Goal: Task Accomplishment & Management: Manage account settings

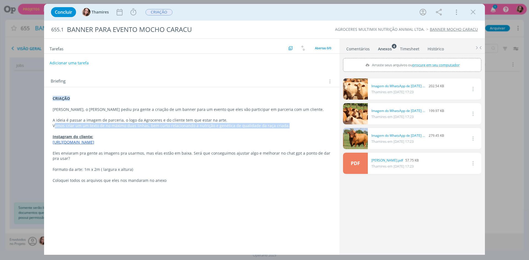
drag, startPoint x: 54, startPoint y: 126, endPoint x: 289, endPoint y: 126, distance: 235.1
click at [289, 126] on p "Vamos criar um um texto de no máximo duas linhas, bem curto relacionando a nutr…" at bounding box center [192, 126] width 278 height 6
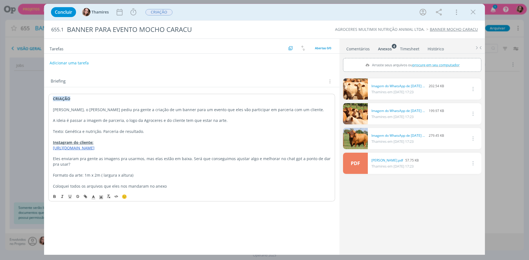
click at [102, 131] on p "Texto: Genética e nutrição. Parceria de resultado." at bounding box center [191, 132] width 277 height 6
drag, startPoint x: 64, startPoint y: 130, endPoint x: 144, endPoint y: 132, distance: 80.1
click at [144, 132] on p "Texto: Genética e nutrição, parceria de resultado." at bounding box center [192, 132] width 278 height 6
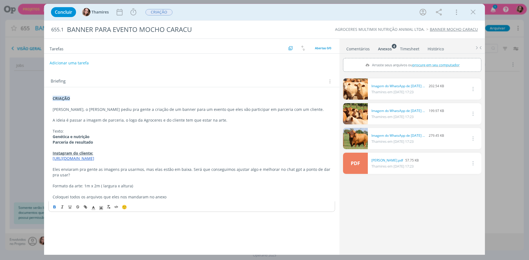
click at [59, 130] on p "Texto:" at bounding box center [192, 132] width 278 height 6
click at [51, 209] on button "dialog" at bounding box center [55, 207] width 8 height 7
click at [66, 140] on strong "Parceria de resultado" at bounding box center [73, 142] width 40 height 5
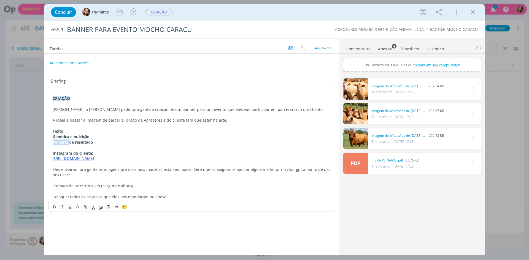
click at [66, 140] on strong "Parceria de resultado" at bounding box center [73, 142] width 40 height 5
drag, startPoint x: 66, startPoint y: 140, endPoint x: 60, endPoint y: 138, distance: 6.3
click at [64, 138] on div "CRIAÇÃO Lele, o Alex pediu pra gente a criação de um banner para um evento que …" at bounding box center [191, 148] width 286 height 108
drag, startPoint x: 51, startPoint y: 138, endPoint x: 103, endPoint y: 142, distance: 51.9
click at [103, 141] on div "CRIAÇÃO Lele, o Alex pediu pra gente a criação de um banner para um evento que …" at bounding box center [191, 148] width 286 height 108
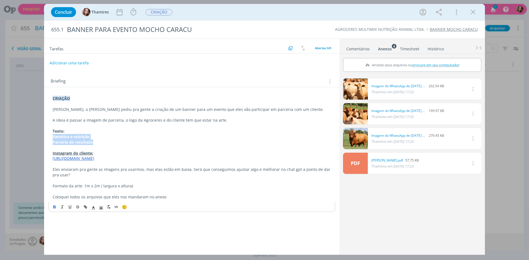
click at [53, 208] on icon "dialog" at bounding box center [54, 207] width 4 height 4
click at [115, 136] on p "Genética e nutrição" at bounding box center [192, 137] width 278 height 6
click at [121, 131] on p "Texto:" at bounding box center [192, 132] width 278 height 6
click at [91, 169] on p "Eles enviaram pra gente as imagens pra usarmos, mas elas estão em baixa. Será q…" at bounding box center [192, 172] width 278 height 11
click at [80, 63] on button "Adicionar uma tarefa" at bounding box center [68, 62] width 39 height 9
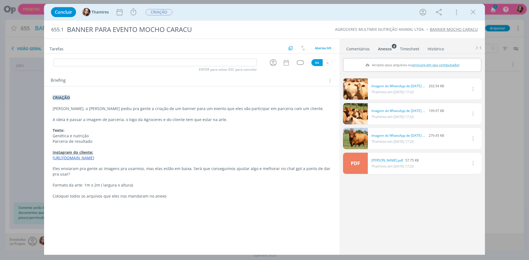
click at [396, 234] on div "0 Imagem do WhatsApp de 2025-08-21 à(s) 10.18.15_1f8a13e5.jpg 202.54 KB Thamire…" at bounding box center [412, 165] width 138 height 178
click at [159, 188] on p "dialog" at bounding box center [192, 191] width 278 height 6
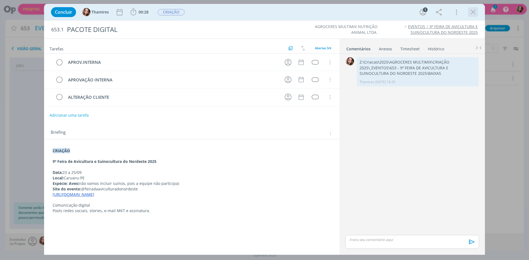
click at [472, 12] on icon "dialog" at bounding box center [473, 12] width 8 height 8
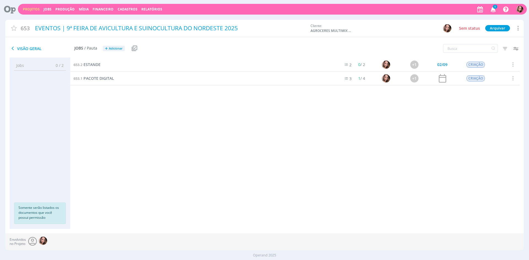
click at [461, 161] on div "653.2 ESTANDE 2 0 / 2 +1 02/09 CRIAÇÃO Selecionar Concluir Cancelar Iniciar tim…" at bounding box center [294, 138] width 449 height 160
click at [28, 9] on link "Projetos" at bounding box center [31, 9] width 17 height 5
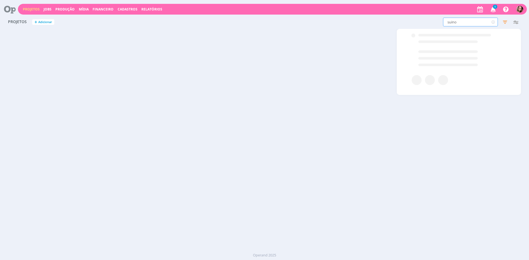
drag, startPoint x: 474, startPoint y: 24, endPoint x: 446, endPoint y: 24, distance: 28.4
click at [446, 24] on input "suino" at bounding box center [470, 22] width 55 height 9
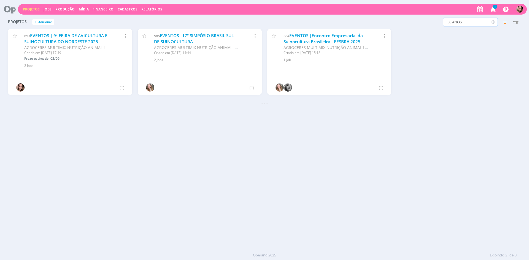
type input "50 ANOS"
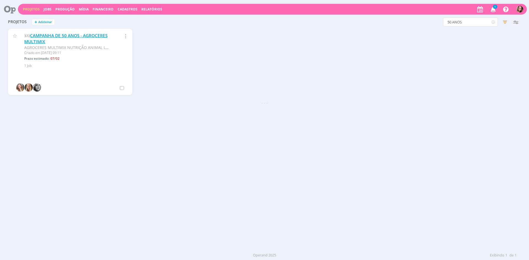
click at [62, 42] on link "CAMPANHA DE 50 ANOS - AGROCERES MULTIMIX" at bounding box center [65, 39] width 83 height 12
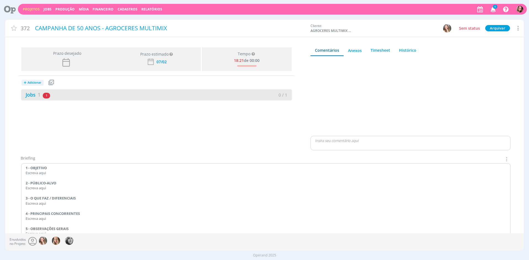
click at [33, 98] on div "Jobs 1 1 atrasado" at bounding box center [88, 94] width 135 height 7
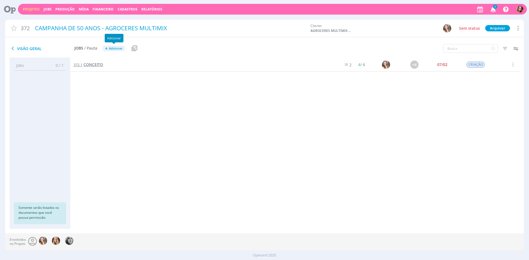
click at [95, 66] on span "CONCEITO" at bounding box center [93, 64] width 20 height 5
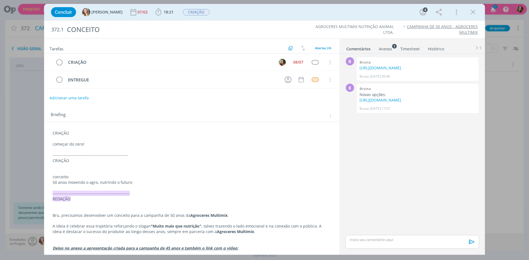
click at [52, 133] on div "CRIAÇÃO começar do zero! ------------------------------------------------------…" at bounding box center [191, 194] width 286 height 130
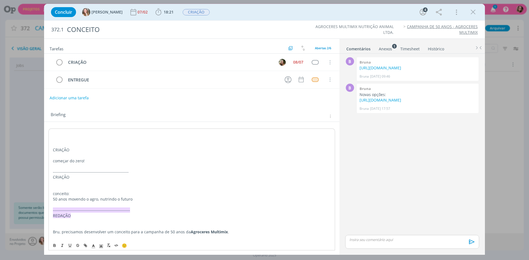
click at [52, 133] on div "CRIAÇÃO começar do zero! ------------------------------------------------------…" at bounding box center [191, 202] width 286 height 146
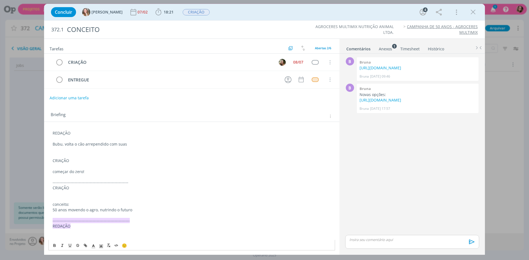
click at [89, 145] on p "Bubu, volta o cão arrependido com suas" at bounding box center [192, 144] width 278 height 6
click at [130, 146] on p "Bubu, volta o cão arrependido com suas" at bounding box center [192, 144] width 278 height 6
click at [73, 145] on p "Bubu, volta o cão arrependido com suas" at bounding box center [192, 144] width 278 height 6
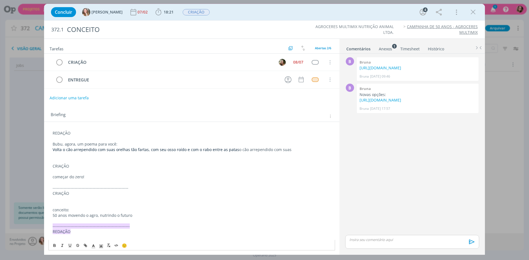
click at [97, 151] on span "Volta o cão arrependido com suas orelhas tão fartas, com seu osso roído e com o…" at bounding box center [146, 149] width 186 height 5
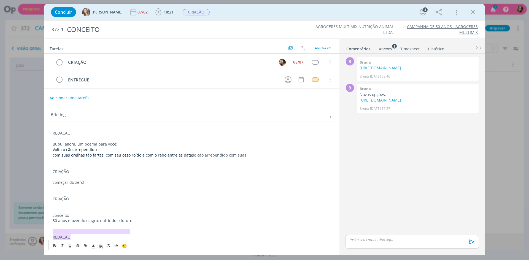
click at [104, 156] on span "﻿ com suas orelhas tão fartas, com seu osso roído e com o rabo entre as patas" at bounding box center [123, 154] width 141 height 5
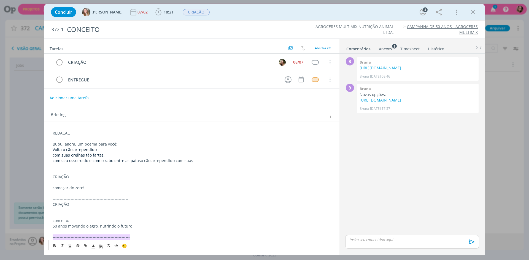
click at [88, 161] on span "﻿ com seu osso roído e com o rabo entre as patas" at bounding box center [97, 160] width 88 height 5
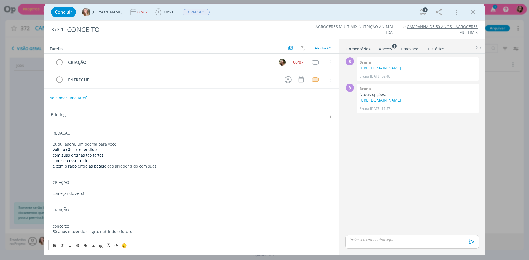
drag, startPoint x: 102, startPoint y: 167, endPoint x: 154, endPoint y: 168, distance: 52.0
click at [154, 168] on p "﻿ e com o rabo entre as patas o cão arrependido com suas" at bounding box center [192, 167] width 278 height 6
click at [123, 144] on p "Bubu, agora, um poema para você:" at bounding box center [192, 144] width 278 height 6
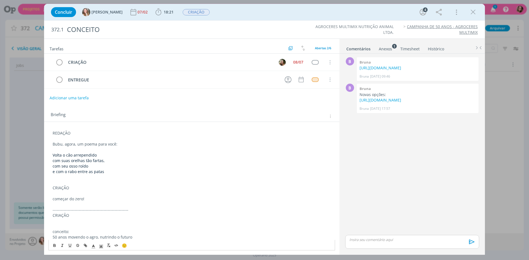
click at [112, 170] on p "e com o rabo entre as patas" at bounding box center [192, 172] width 278 height 6
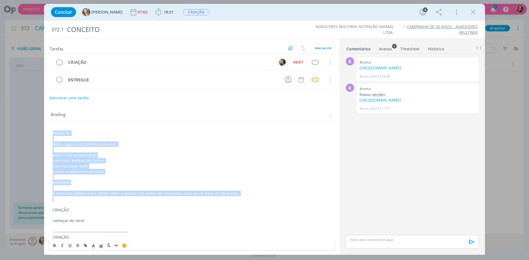
drag, startPoint x: 53, startPoint y: 132, endPoint x: 243, endPoint y: 201, distance: 202.4
click at [243, 201] on div "REDAÇÃO Bubu, agora, um poema para você: Volta o cão arrependido com suas orelh…" at bounding box center [191, 232] width 286 height 206
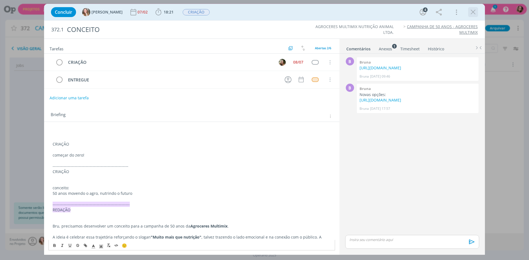
click at [473, 10] on icon "dialog" at bounding box center [473, 12] width 8 height 8
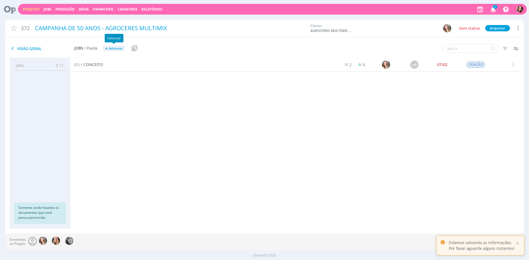
click at [109, 48] on span "Adicionar" at bounding box center [116, 49] width 14 height 4
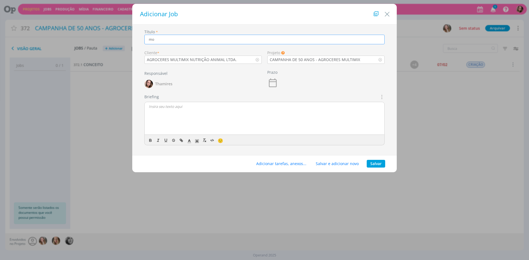
type input "m"
type input "MOTE CAMPANHA - 50 ANOS AGROCERES 01"
click at [155, 117] on div "dialog" at bounding box center [264, 118] width 239 height 33
drag, startPoint x: 149, startPoint y: 127, endPoint x: 199, endPoint y: 121, distance: 50.5
click at [199, 121] on div "REDAÇÃO Bubu, um poema para animar o job que precede: REDAÇÃO Bubu, agora, um p…" at bounding box center [264, 118] width 239 height 33
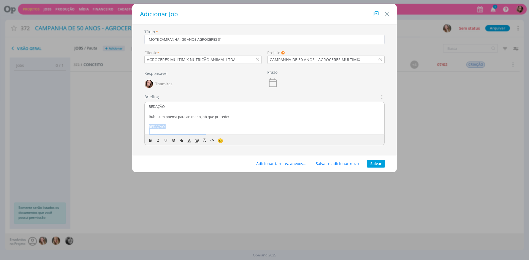
drag, startPoint x: 208, startPoint y: 110, endPoint x: 148, endPoint y: 127, distance: 61.5
click at [148, 127] on div "REDAÇÃO Bubu, um poema para animar o job que precede: REDAÇÃO Bubu, agora, um p…" at bounding box center [264, 118] width 239 height 33
click at [187, 116] on p "Bubu, um poema para animar o job que precede:" at bounding box center [264, 116] width 231 height 5
click at [225, 118] on p "Bubu, um poema para animar o job que precede:" at bounding box center [264, 116] width 231 height 5
click at [237, 118] on p "Bubu, um poema para animar o job que precede:" at bounding box center [264, 116] width 231 height 5
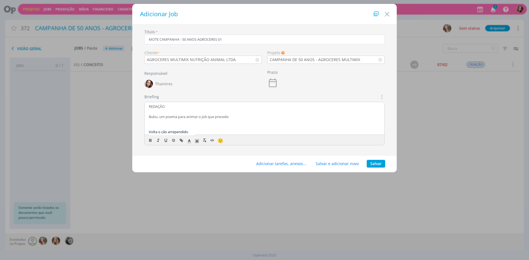
click at [217, 117] on p "Bubu, um poema para animar o job que precede:" at bounding box center [264, 116] width 231 height 5
click at [229, 117] on p "Bubu, um poema para animar o job que precede:" at bounding box center [264, 116] width 231 height 5
click at [221, 128] on p "E com isso vamos lá pra gente voltar a pensar em motes de campanha para os 50 a…" at bounding box center [264, 125] width 231 height 5
click at [298, 122] on p "dialog" at bounding box center [264, 120] width 231 height 5
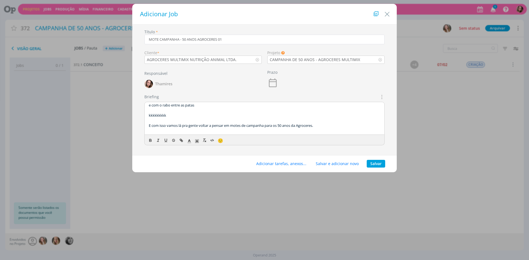
click at [328, 125] on p "E com isso vamos lá pra gente voltar a pensar em motes de campanha para os 50 a…" at bounding box center [264, 125] width 231 height 5
click at [206, 128] on span "Como nós tínhamos conversado, o [PERSON_NAME] gostou de 3 das frases que propom…" at bounding box center [230, 130] width 162 height 5
click at [347, 130] on p "Como nós tínhamos conversado, depois de falar com o [PERSON_NAME], o [PERSON_NA…" at bounding box center [264, 130] width 231 height 5
click at [290, 133] on span "Como nós tínhamos conversado, depois de falar com o [PERSON_NAME], o [PERSON_NA…" at bounding box center [262, 130] width 227 height 5
click at [292, 132] on span "Como nós tínhamos conversado, depois de falar com o [PERSON_NAME], o [PERSON_NA…" at bounding box center [262, 130] width 227 height 5
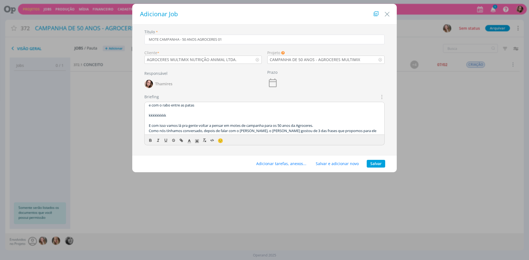
click at [344, 131] on p "Como nós tínhamos conversado, depois de falar com o [PERSON_NAME], o [PERSON_NA…" at bounding box center [264, 130] width 231 height 5
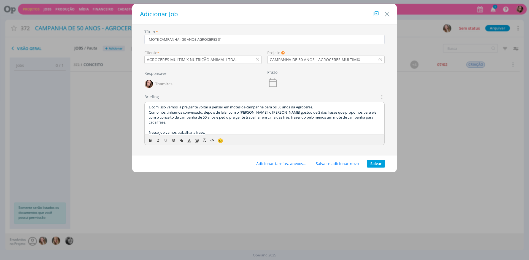
scroll to position [65, 0]
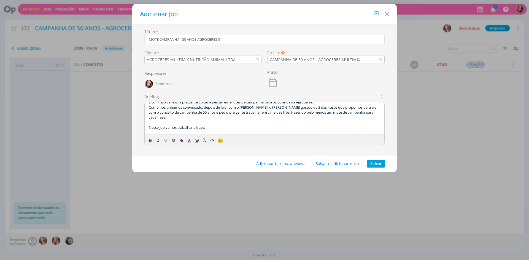
click at [396, 121] on div "Título * MOTE CAMPANHA - 50 ANOS AGROCERES 01 Cliente * AGROCERES MULTIMIX NUTR…" at bounding box center [264, 89] width 264 height 131
click at [381, 119] on div "REDAÇÃO Bubu, um poema para animar o job que precede: [PERSON_NAME] o cão arrep…" at bounding box center [264, 118] width 239 height 33
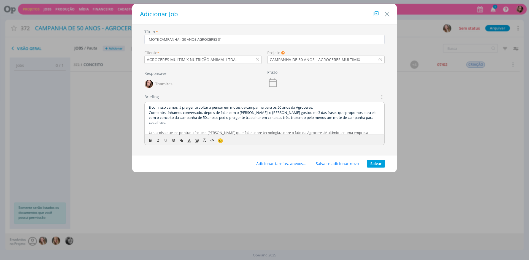
scroll to position [88, 0]
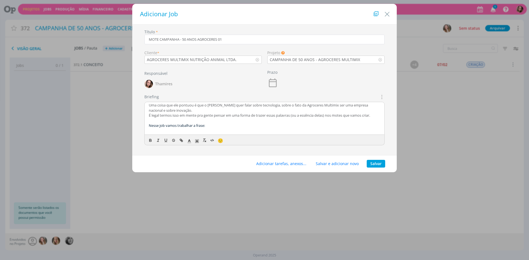
click at [254, 123] on p "Nesse job vamos trabalhar a frase:" at bounding box center [264, 125] width 231 height 5
click at [193, 123] on span "Nesse job vamos trabalhar a frase:" at bounding box center [177, 125] width 56 height 5
click at [211, 123] on p "Nesse job vamos trabalhar a frase:" at bounding box center [264, 125] width 231 height 5
click at [157, 123] on span "Nesse job vamos trabalhar a frase:" at bounding box center [177, 125] width 56 height 5
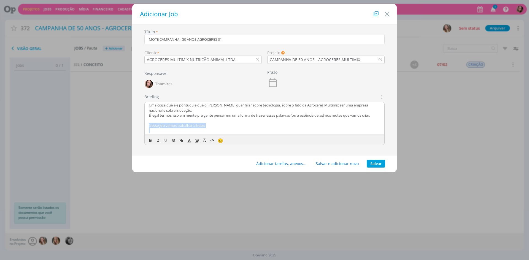
click at [157, 123] on span "Nesse job vamos trabalhar a frase:" at bounding box center [177, 125] width 56 height 5
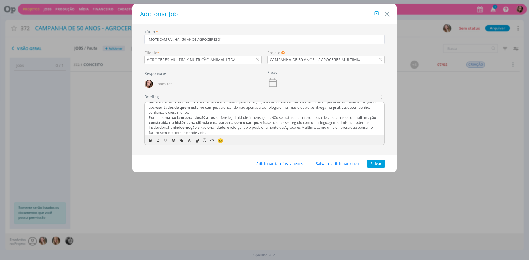
scroll to position [130, 0]
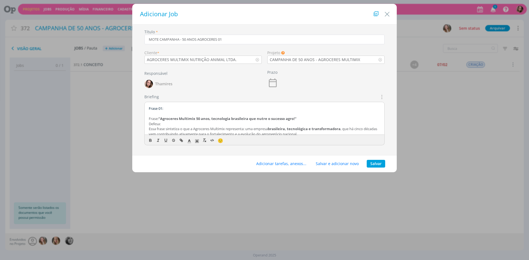
click at [305, 116] on p "Frase: “Agroceres Multimix 50 anos, tecnologia brasileira que nutre o sucesso a…" at bounding box center [264, 118] width 231 height 5
drag, startPoint x: 159, startPoint y: 112, endPoint x: 142, endPoint y: 113, distance: 16.8
click at [142, 113] on div "Briefings Predefinidos Não há briefings cadastrados. Briefing REDAÇÃO Bubu, um …" at bounding box center [264, 122] width 246 height 56
drag, startPoint x: 149, startPoint y: 125, endPoint x: 164, endPoint y: 123, distance: 14.4
click at [164, 126] on p "Defesa:" at bounding box center [264, 128] width 231 height 5
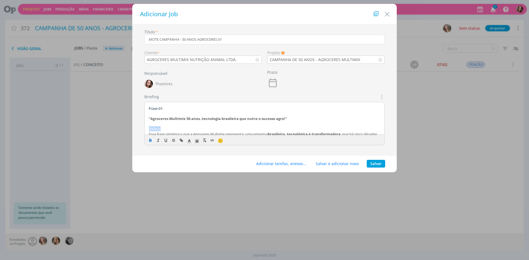
click at [151, 141] on icon "dialog" at bounding box center [150, 140] width 2 height 1
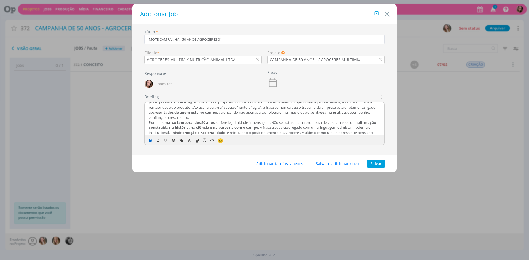
scroll to position [230, 0]
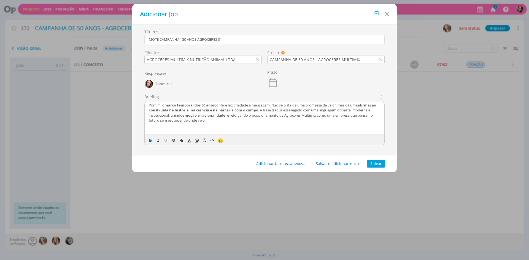
click at [259, 123] on p "dialog" at bounding box center [264, 125] width 231 height 5
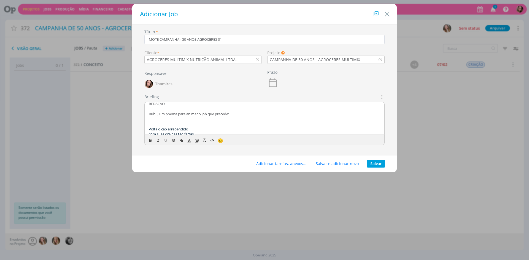
scroll to position [0, 0]
click at [198, 116] on p "Bubu, um poema para animar o job que precede:" at bounding box center [264, 116] width 231 height 5
click at [288, 163] on button "Adicionar tarefas, anexos..." at bounding box center [280, 164] width 57 height 8
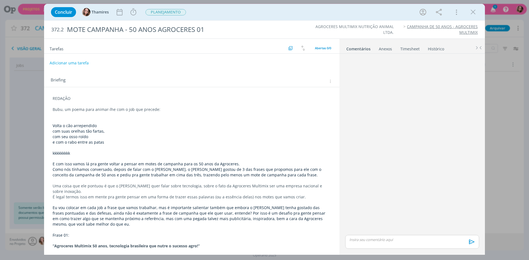
click at [56, 99] on p "REDAÇÃO" at bounding box center [192, 99] width 278 height 6
click at [56, 99] on p "REDAÇÃO" at bounding box center [191, 99] width 277 height 6
click at [99, 247] on icon "dialog" at bounding box center [101, 246] width 5 height 5
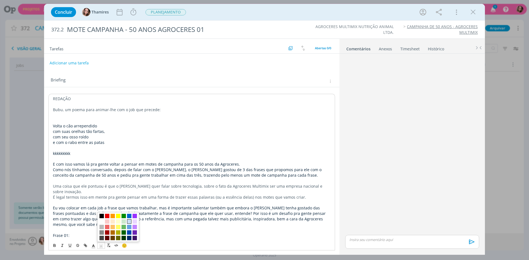
click at [129, 223] on span "dialog" at bounding box center [129, 221] width 4 height 4
click at [56, 246] on icon "dialog" at bounding box center [54, 245] width 4 height 4
click at [89, 113] on p "dialog" at bounding box center [191, 115] width 277 height 6
click at [53, 126] on div "REDAÇÃO Bubu, um poema para animar-lhe com o job que precede: [PERSON_NAME] o c…" at bounding box center [191, 230] width 286 height 272
click at [63, 120] on p "dialog" at bounding box center [191, 121] width 277 height 6
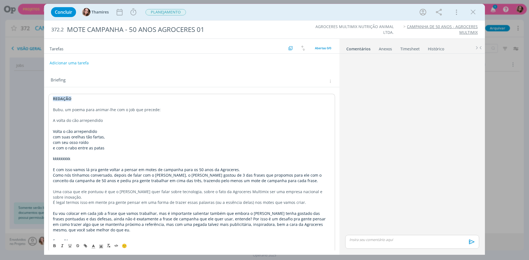
click at [63, 120] on p "A volta do cão arrependido" at bounding box center [191, 121] width 277 height 6
click at [62, 244] on icon "dialog" at bounding box center [62, 245] width 4 height 4
click at [118, 125] on p "dialog" at bounding box center [191, 126] width 277 height 6
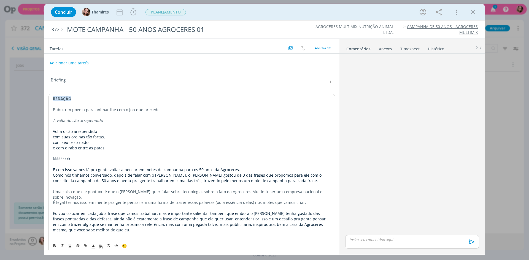
click at [51, 130] on div "REDAÇÃO Bubu, um poema para animar-lhe com o job que precede: A volta do cão ar…" at bounding box center [191, 233] width 286 height 278
click at [105, 147] on p "e com o rabo entre as patas" at bounding box center [191, 148] width 277 height 6
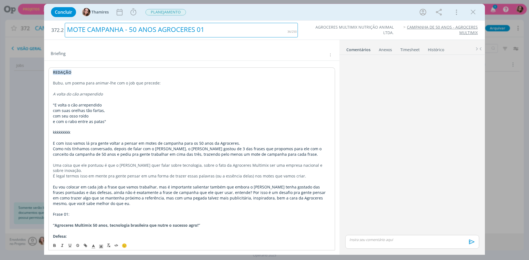
click at [102, 27] on div "MOTE CAMPANHA - 50 ANOS AGROCERES 01" at bounding box center [181, 30] width 233 height 15
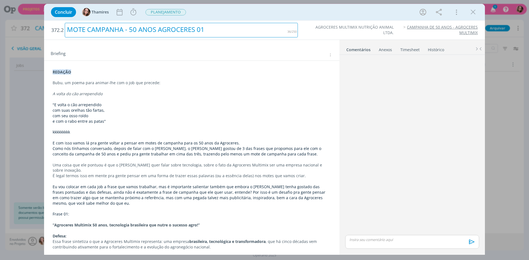
click at [68, 27] on div "MOTE CAMPANHA - 50 ANOS AGROCERES 01" at bounding box center [181, 30] width 233 height 15
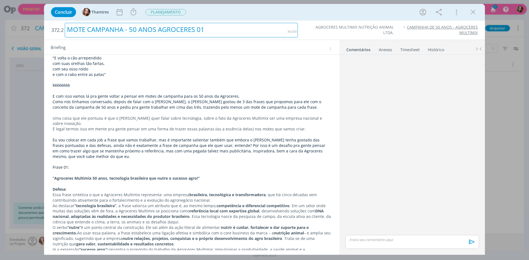
scroll to position [83, 0]
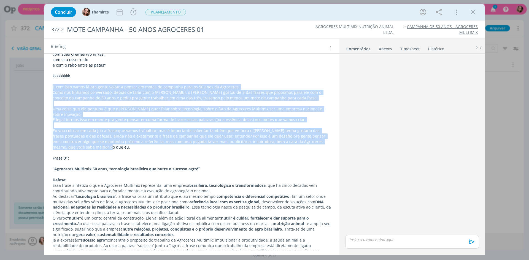
drag, startPoint x: 53, startPoint y: 87, endPoint x: 80, endPoint y: 141, distance: 60.3
click at [80, 141] on div "REDAÇÃO Bubu, um poema para animar-lhe com o job que precede: A volta do cão ar…" at bounding box center [191, 149] width 286 height 277
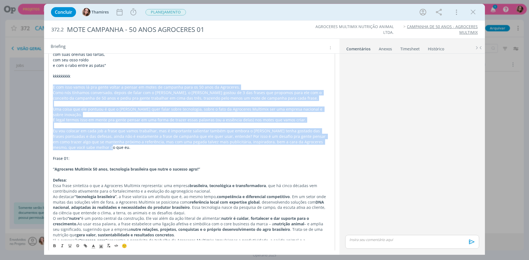
copy div "L ips dolo sitam co adi elits doeius t incidi ut labor et dolorema aliq en 68 a…"
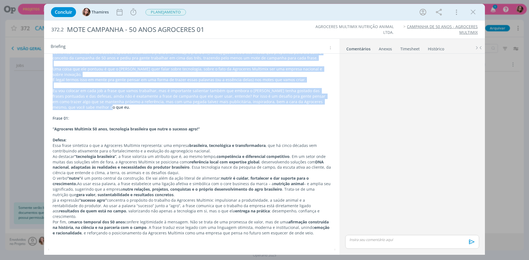
scroll to position [0, 0]
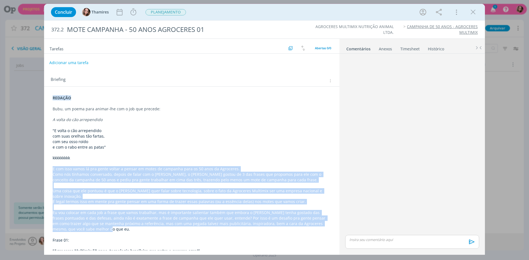
click at [66, 61] on button "Adicionar uma tarefa" at bounding box center [68, 62] width 39 height 9
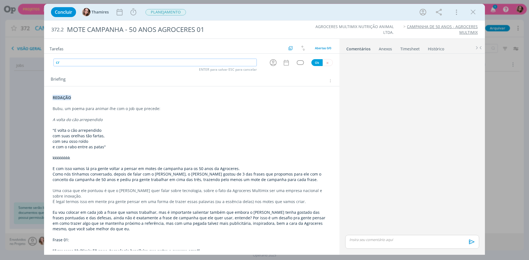
type input "c"
type input "REDAÇÃO"
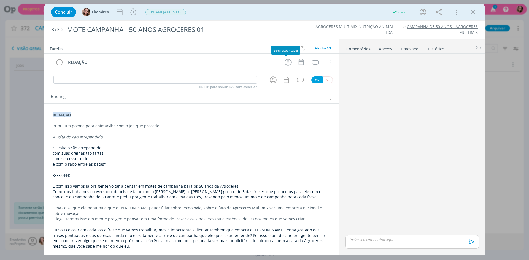
click at [290, 62] on tr "REDAÇÃO Cancelar" at bounding box center [191, 62] width 295 height 17
click at [285, 62] on icon "dialog" at bounding box center [287, 62] width 7 height 7
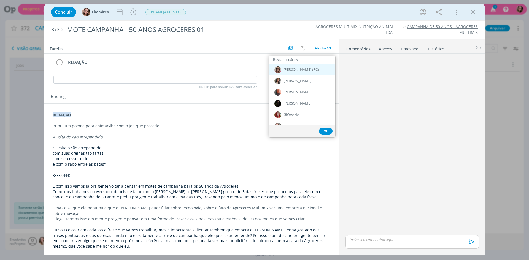
scroll to position [55, 0]
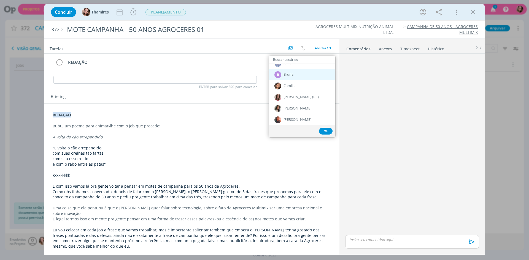
click at [289, 75] on span "Bruna" at bounding box center [288, 74] width 10 height 4
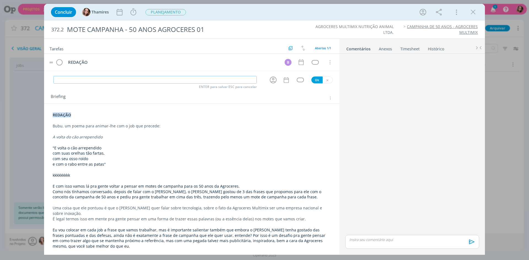
click at [82, 81] on input "dialog" at bounding box center [154, 80] width 203 height 8
type input "APROVAÇÃO INTERNA"
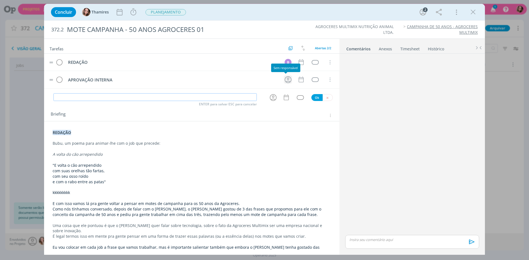
click at [285, 79] on icon "dialog" at bounding box center [288, 79] width 9 height 9
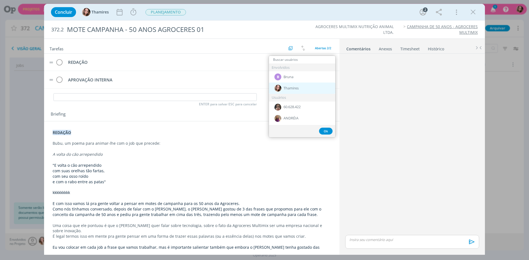
click at [287, 87] on span "Thamires" at bounding box center [290, 88] width 15 height 4
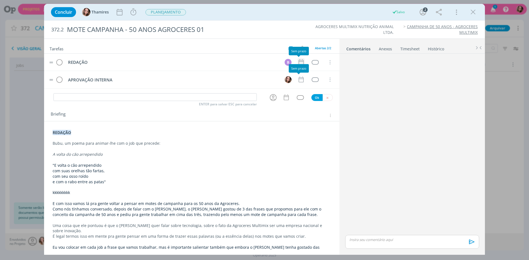
click at [298, 62] on icon "dialog" at bounding box center [300, 62] width 7 height 7
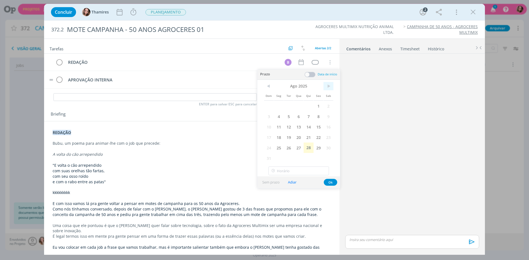
click at [327, 86] on span ">" at bounding box center [328, 86] width 10 height 8
click at [269, 86] on span "<" at bounding box center [269, 86] width 10 height 8
click at [308, 147] on span "28" at bounding box center [308, 148] width 10 height 10
click at [317, 148] on span "29" at bounding box center [318, 148] width 10 height 10
click at [329, 181] on button "Ok" at bounding box center [329, 182] width 13 height 7
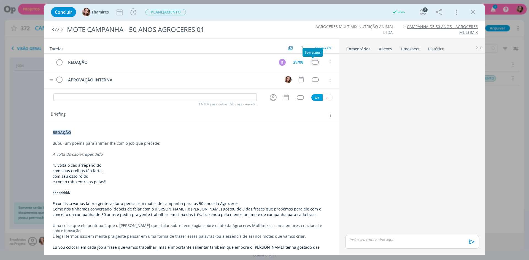
click at [312, 62] on div "dialog" at bounding box center [314, 62] width 7 height 5
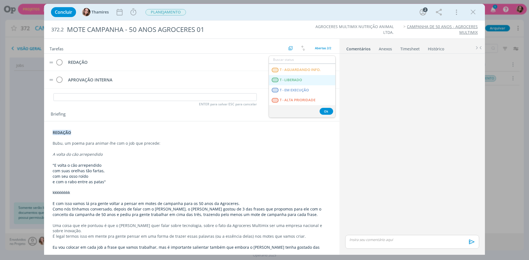
scroll to position [140, 0]
click at [302, 81] on span "T - LIBERADO" at bounding box center [290, 80] width 22 height 4
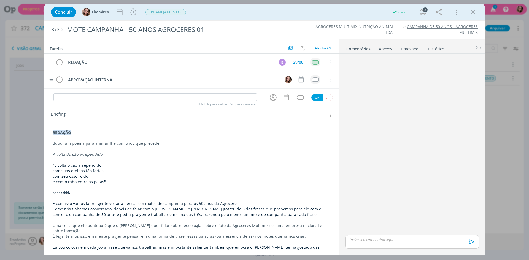
click at [315, 80] on div "dialog" at bounding box center [314, 79] width 7 height 5
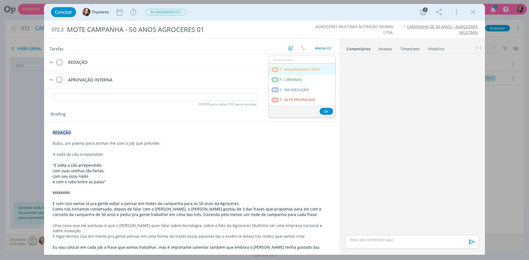
click at [297, 70] on span "T - AGUARDANDO INFO." at bounding box center [299, 69] width 41 height 4
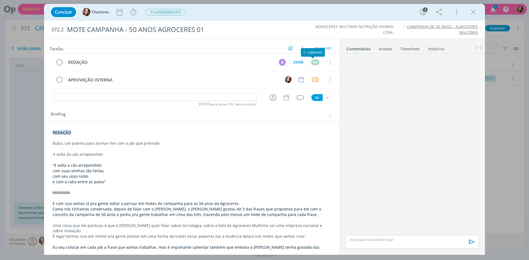
click at [313, 64] on div "dialog" at bounding box center [314, 62] width 7 height 5
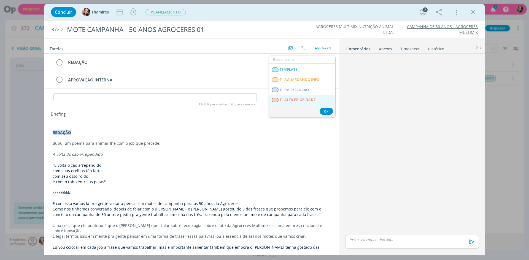
click at [302, 98] on span "T - ALTA PRIORIDADE" at bounding box center [297, 100] width 36 height 4
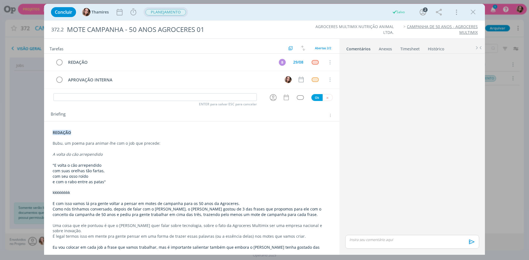
click at [180, 14] on span "PLANEJAMENTO" at bounding box center [165, 12] width 40 height 6
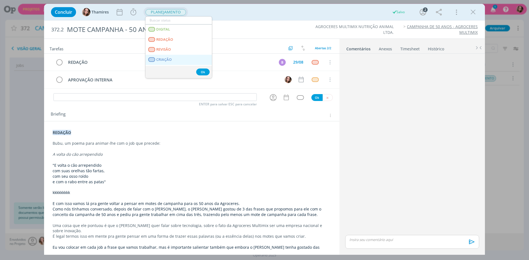
click at [172, 58] on link "CRIAÇÃO" at bounding box center [178, 60] width 66 height 10
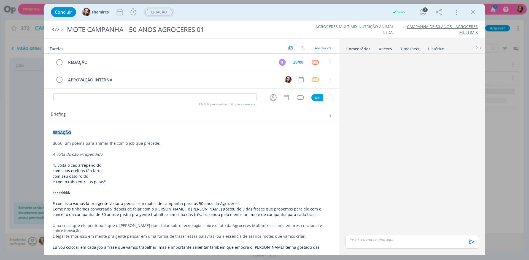
click at [158, 15] on button "CRIAÇÃO" at bounding box center [159, 12] width 28 height 7
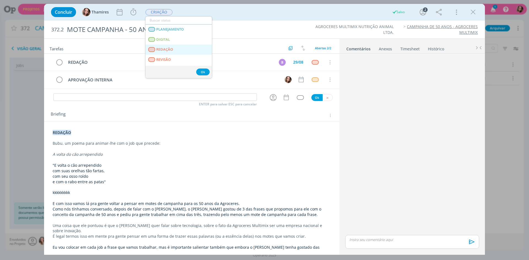
click at [165, 50] on span "REDAÇÃO" at bounding box center [164, 49] width 17 height 4
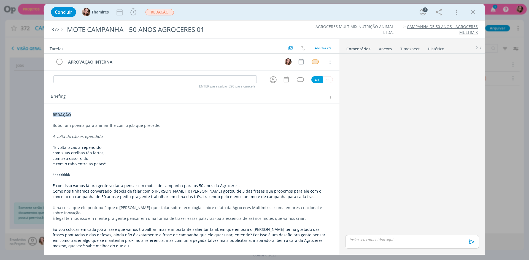
scroll to position [28, 0]
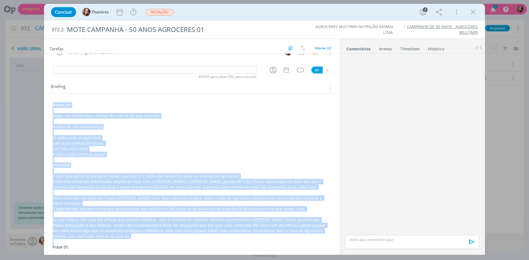
drag, startPoint x: 51, startPoint y: 106, endPoint x: 199, endPoint y: 235, distance: 196.1
click at [199, 235] on div "REDAÇÃO Bubu, um poema para animar-lhe com o job que precede: A volta do cão ar…" at bounding box center [191, 238] width 286 height 277
copy div "LOREMIP Dolo, si ametc adip elitse-doe tem i utl etd magnaal: E admin ve qui no…"
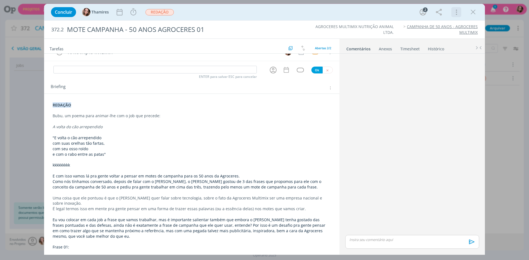
click at [454, 11] on icon "dialog" at bounding box center [456, 12] width 8 height 9
click at [416, 45] on div "Duplicar Job" at bounding box center [423, 42] width 71 height 9
click at [445, 91] on button "Salvar" at bounding box center [445, 92] width 18 height 7
click at [451, 64] on button "Ir agora" at bounding box center [444, 62] width 21 height 7
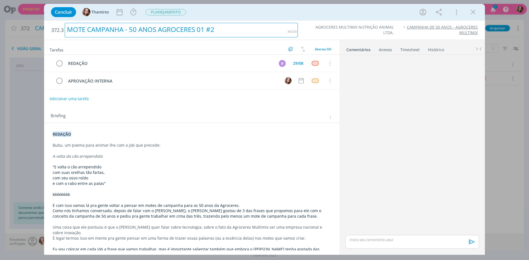
click at [204, 30] on div "MOTE CAMPANHA - 50 ANOS AGROCERES 01 #2" at bounding box center [181, 30] width 233 height 15
click at [280, 63] on div "B" at bounding box center [282, 63] width 7 height 7
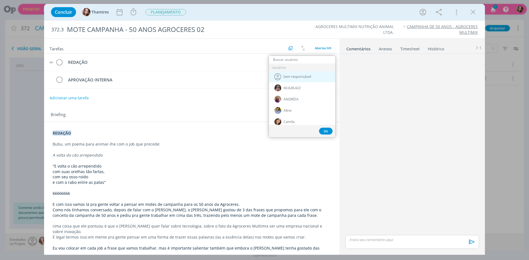
click at [285, 80] on div "Sem responsável" at bounding box center [302, 76] width 66 height 11
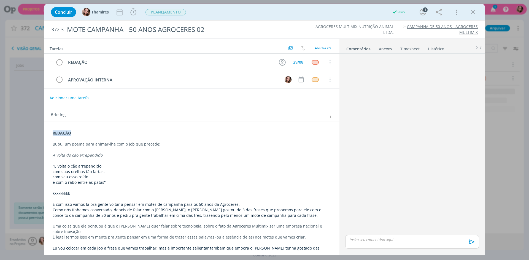
scroll to position [55, 0]
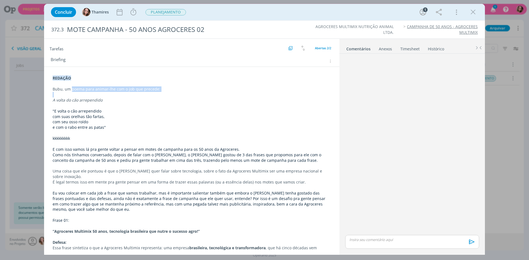
drag, startPoint x: 71, startPoint y: 90, endPoint x: 171, endPoint y: 94, distance: 99.5
click at [171, 94] on div "REDAÇÃO Bubu, um poema para animar-lhe com o job que precede: A volta do cão ar…" at bounding box center [191, 209] width 286 height 272
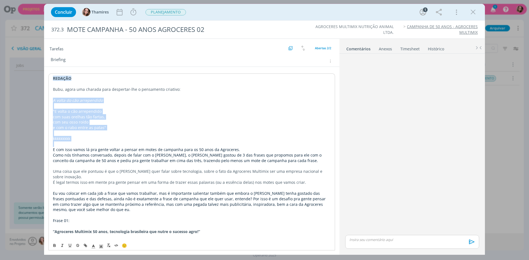
drag, startPoint x: 54, startPoint y: 102, endPoint x: 132, endPoint y: 141, distance: 87.9
click at [132, 141] on div "REDAÇÃO Bubu, agora uma charada para despertar-lhe o pensamento criativo: A vol…" at bounding box center [191, 209] width 286 height 272
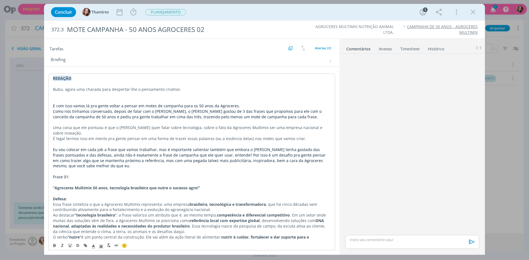
click at [96, 91] on p "Bubu, agora uma charada para despertar-lhe o pensamento criativo:" at bounding box center [191, 90] width 277 height 6
click at [96, 98] on p "dialog" at bounding box center [191, 101] width 277 height 6
click at [97, 97] on p "dialog" at bounding box center [191, 95] width 277 height 6
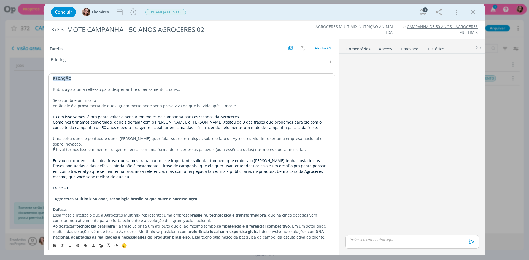
click at [104, 100] on p "Se o zumbi é um morto" at bounding box center [191, 101] width 277 height 6
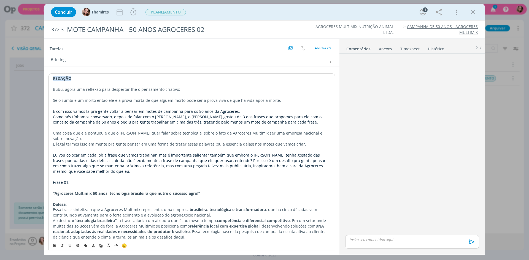
click at [78, 101] on p "Se o zumbi é um morto então ele é a prova morta de que alguém morto pode ser a …" at bounding box center [191, 101] width 277 height 6
click at [127, 100] on p "Se o zumbi é um morto então ele é a prova morta de que alguém morto pode ser a …" at bounding box center [191, 101] width 277 height 6
click at [96, 102] on p "Se o zumbi é um morto então ele é a prova morta de que alguém morto pode ser a …" at bounding box center [191, 101] width 277 height 6
click at [144, 101] on p "Se o zumbi é um morto então ele é a prova morta de que alguém morto pode ser a …" at bounding box center [191, 101] width 277 height 6
click at [195, 100] on p "Se o zumbi é um morto então ele é a prova morta de que alguém morto pode ser a …" at bounding box center [191, 101] width 277 height 6
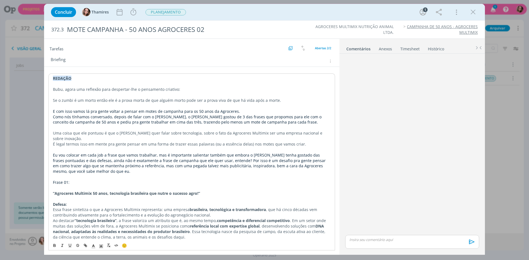
click at [282, 102] on p "Se o zumbi é um morto então ele é a prova morta de que alguém morto pode ser a …" at bounding box center [191, 101] width 277 height 6
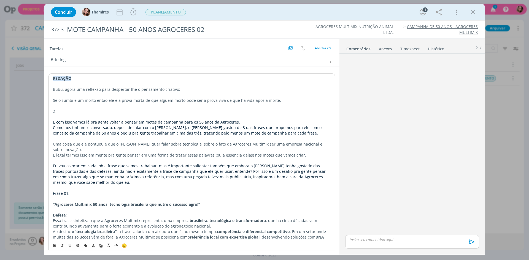
click at [68, 124] on span "E com isso vamos lá pra gente voltar a pensar em motes de campanha para os 50 a…" at bounding box center [146, 121] width 187 height 5
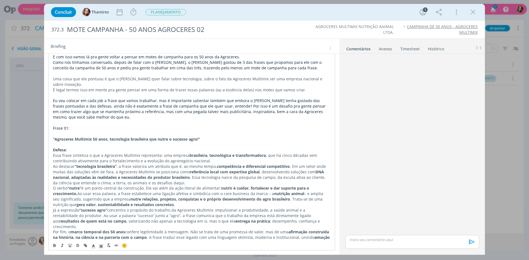
scroll to position [125, 0]
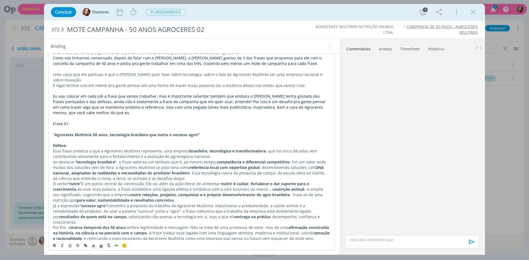
click at [67, 121] on span "Frase 01:" at bounding box center [61, 123] width 17 height 5
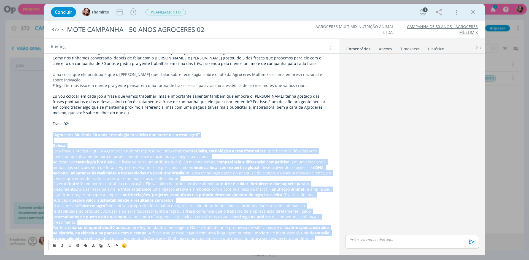
drag, startPoint x: 52, startPoint y: 129, endPoint x: 210, endPoint y: 246, distance: 196.9
click at [209, 246] on div "REDAÇÃO Bubu, agora uma reflexão para despertar-lhe o pensamento criativo: Se o…" at bounding box center [191, 131] width 286 height 255
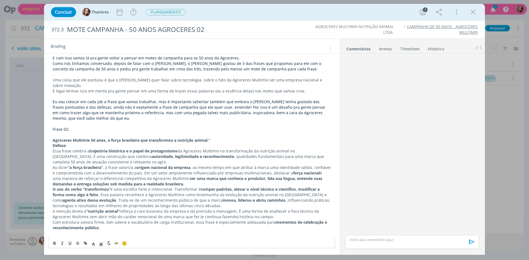
scroll to position [113, 0]
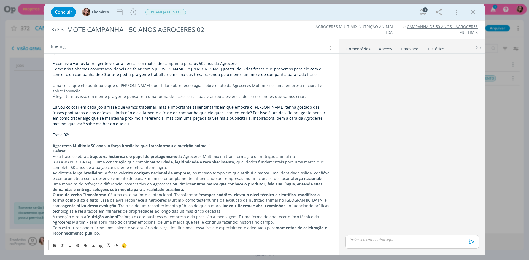
click at [215, 143] on p "Agroceres Multimix 50 anos, a força brasileira que transformou a nutrição anima…" at bounding box center [192, 146] width 278 height 6
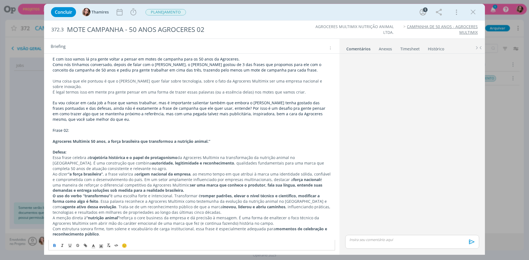
scroll to position [119, 0]
click at [63, 127] on span "Frase 02:" at bounding box center [61, 129] width 17 height 5
click at [98, 244] on span "dialog" at bounding box center [101, 245] width 8 height 7
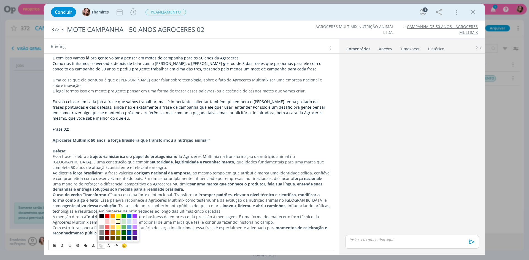
click at [119, 219] on span "dialog" at bounding box center [118, 221] width 4 height 4
click at [117, 127] on p "Frase 02:" at bounding box center [192, 130] width 278 height 6
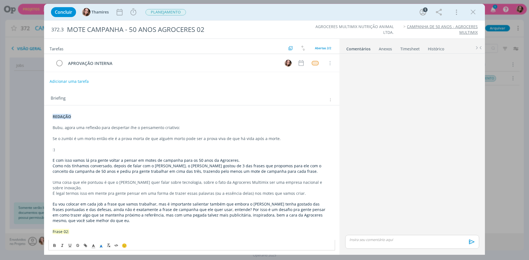
scroll to position [0, 0]
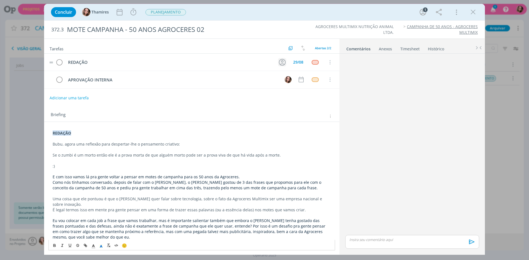
click at [281, 65] on icon "dialog" at bounding box center [282, 62] width 7 height 7
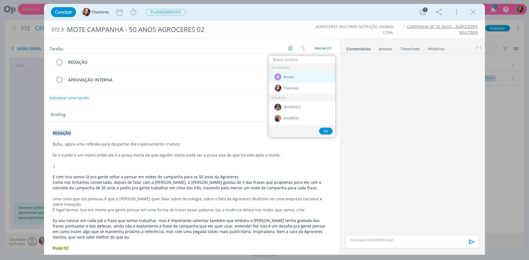
click at [282, 73] on div "B Bruna" at bounding box center [302, 76] width 66 height 11
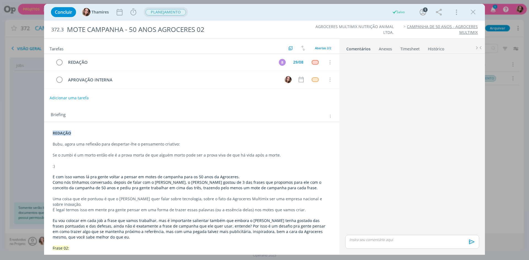
click at [179, 13] on span "PLANEJAMENTO" at bounding box center [165, 12] width 40 height 6
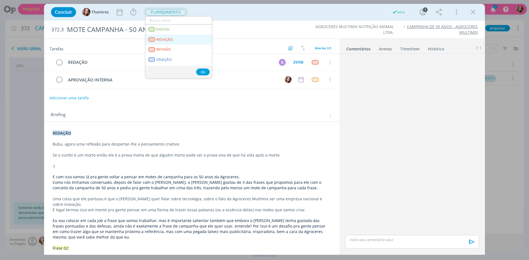
click at [173, 38] on link "REDAÇÃO" at bounding box center [178, 40] width 66 height 10
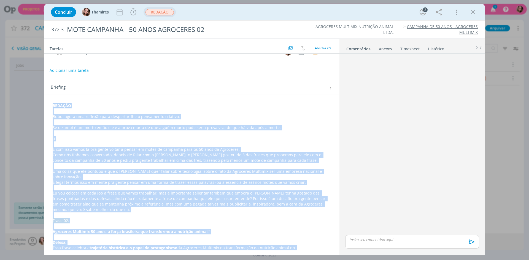
scroll to position [108, 0]
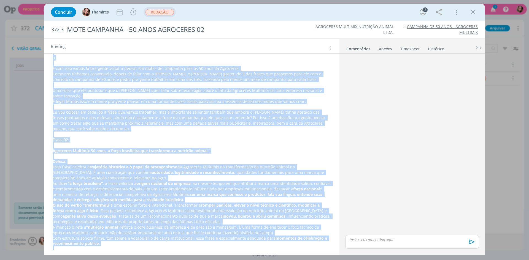
drag, startPoint x: 51, startPoint y: 106, endPoint x: 252, endPoint y: 273, distance: 261.1
click at [252, 260] on html "Projetos Jobs Produção [GEOGRAPHIC_DATA] Financeiro Cadastros Relatórios 1 Noti…" at bounding box center [264, 130] width 529 height 260
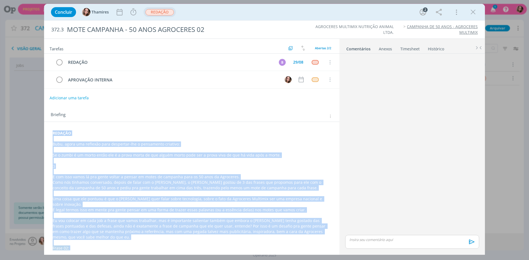
click at [132, 183] on span "Como nós tínhamos conversado, depois de falar com o [PERSON_NAME], o [PERSON_NA…" at bounding box center [187, 185] width 269 height 11
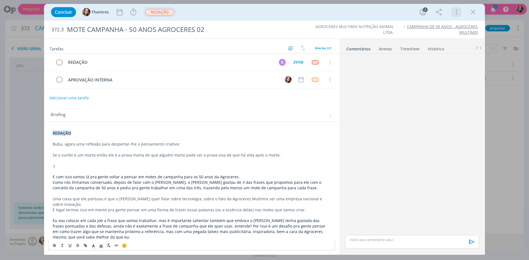
click at [458, 12] on icon "dialog" at bounding box center [456, 12] width 8 height 9
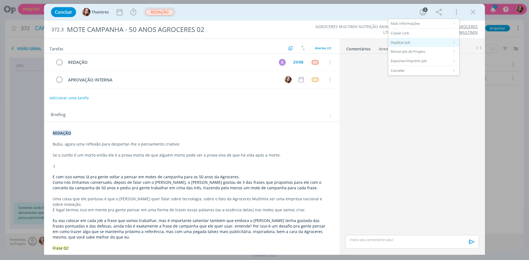
click at [405, 44] on div "Duplicar Job" at bounding box center [423, 42] width 71 height 9
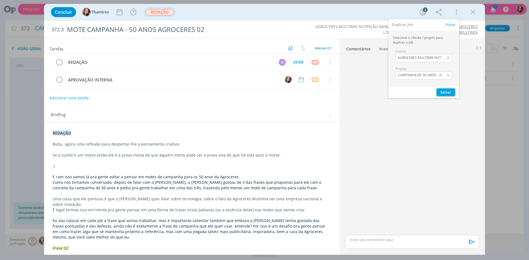
click at [445, 89] on button "Salvar" at bounding box center [445, 92] width 18 height 7
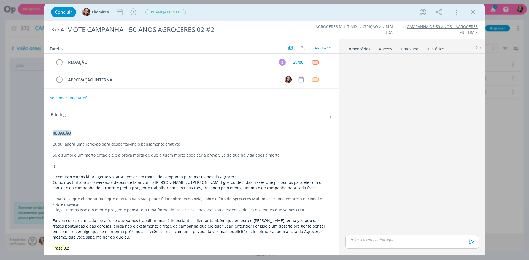
click at [67, 144] on p "Bubu, agora uma reflexão para despertar-lhe o pensamento criativo:" at bounding box center [192, 144] width 278 height 6
click at [72, 146] on p "Bubu, agora uma reflexão para despertar-lhe o pensamento criativo:" at bounding box center [191, 145] width 277 height 6
drag, startPoint x: 63, startPoint y: 145, endPoint x: 174, endPoint y: 148, distance: 110.7
click at [174, 148] on div "REDAÇÃO Bubu, agora uma reflexão para despertar-lhe o pensamento criativo: Se o…" at bounding box center [191, 243] width 286 height 228
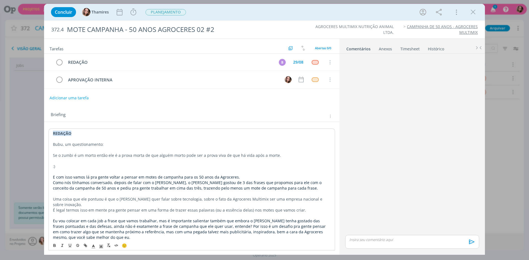
click at [94, 156] on p "Se o zumbi é um morto então ele é a prova morta de que alguém morto pode ser a …" at bounding box center [191, 156] width 277 height 6
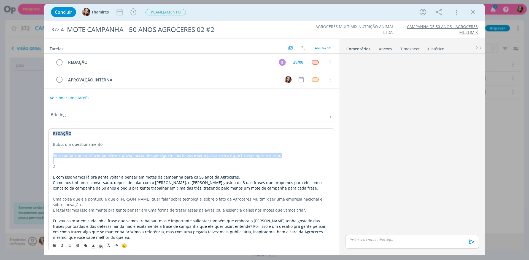
click at [94, 156] on p "Se o zumbi é um morto então ele é a prova morta de que alguém morto pode ser a …" at bounding box center [191, 156] width 277 height 6
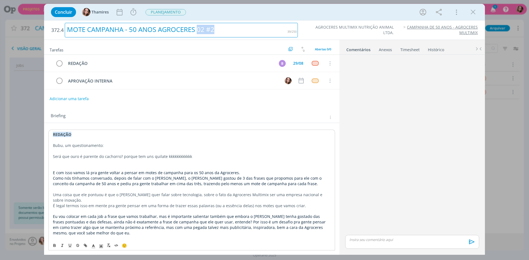
drag, startPoint x: 204, startPoint y: 30, endPoint x: 220, endPoint y: 30, distance: 16.0
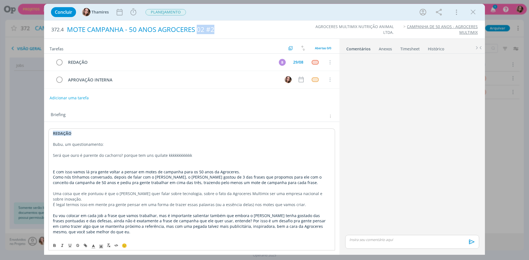
click at [220, 30] on div "MOTE CAMPANHA - 50 ANOS AGROCERES 02 #2" at bounding box center [181, 29] width 233 height 13
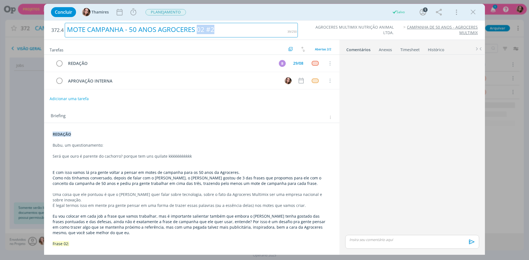
click at [207, 31] on div "MOTE CAMPANHA - 50 ANOS AGROCERES 02 #2" at bounding box center [181, 30] width 233 height 15
drag, startPoint x: 203, startPoint y: 31, endPoint x: 223, endPoint y: 31, distance: 20.4
click at [223, 31] on div "MOTE CAMPANHA - 50 ANOS AGROCERES 02 #2" at bounding box center [181, 30] width 233 height 15
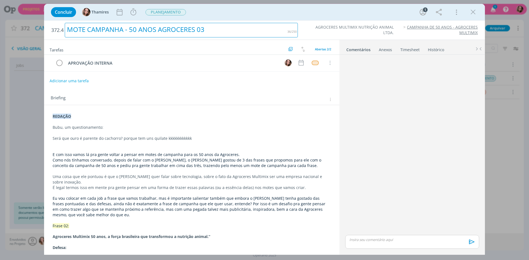
scroll to position [28, 0]
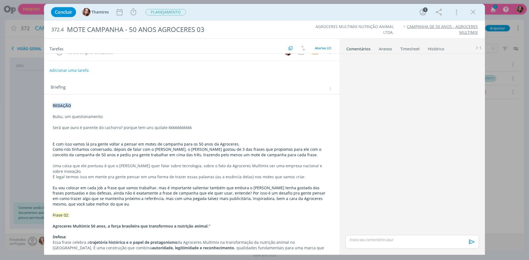
click at [138, 156] on span "Como nós tínhamos conversado, depois de falar com o [PERSON_NAME], o [PERSON_NA…" at bounding box center [187, 152] width 269 height 11
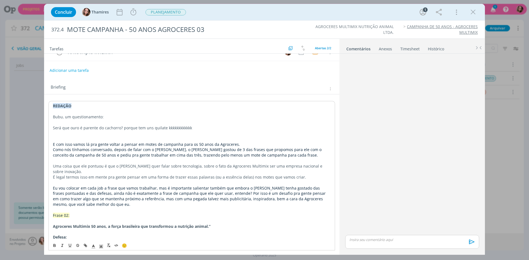
scroll to position [55, 0]
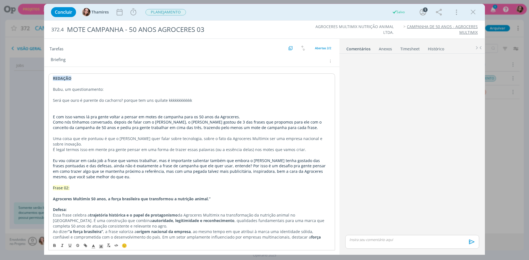
click at [67, 128] on span "Como nós tínhamos conversado, depois de falar com o [PERSON_NAME], o [PERSON_NA…" at bounding box center [187, 124] width 269 height 11
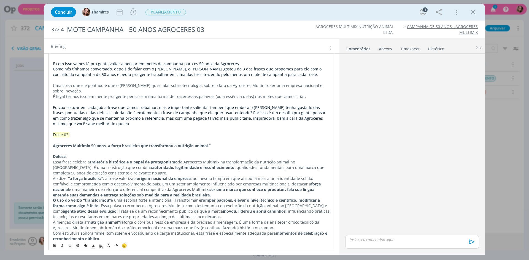
click at [66, 132] on span "Frase 02:" at bounding box center [61, 134] width 17 height 5
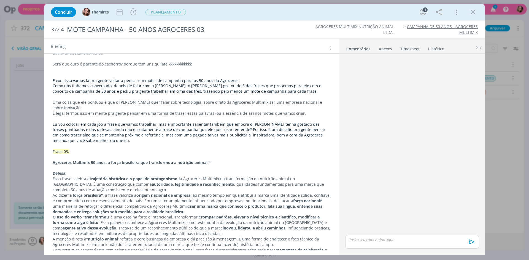
scroll to position [108, 0]
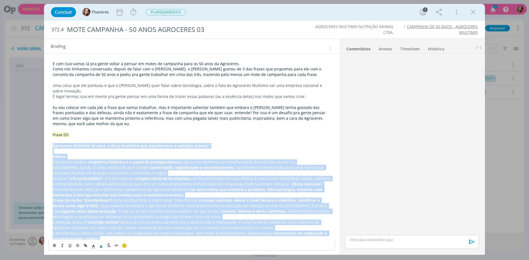
drag, startPoint x: 52, startPoint y: 140, endPoint x: 104, endPoint y: 233, distance: 106.5
click at [104, 233] on div "REDAÇÃO Bubu, um questionamento: Será que ouro é parente do cachorro? porque te…" at bounding box center [191, 132] width 286 height 223
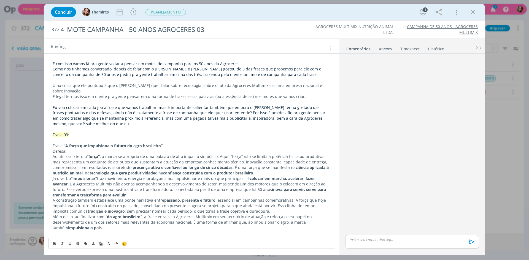
scroll to position [103, 0]
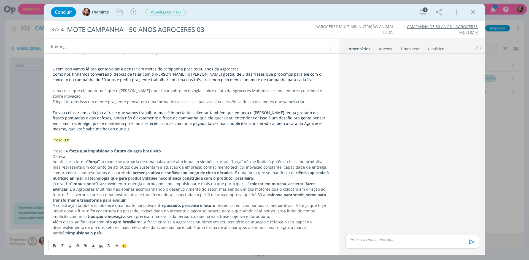
click at [177, 148] on p "Frase: “A força que impulsiona o futuro do agro brasileiro”" at bounding box center [192, 151] width 278 height 6
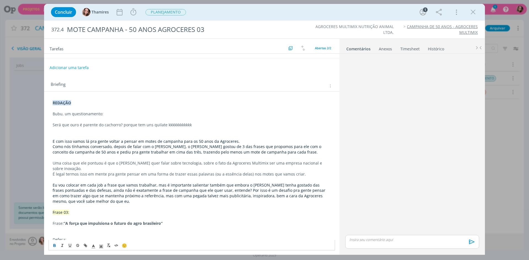
scroll to position [0, 0]
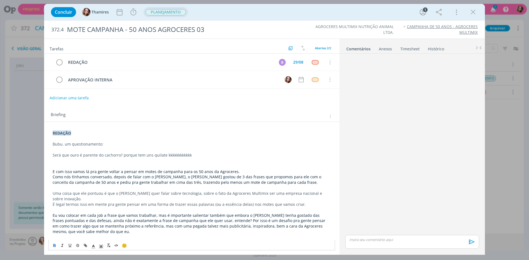
click at [170, 9] on span "PLANEJAMENTO" at bounding box center [165, 12] width 40 height 6
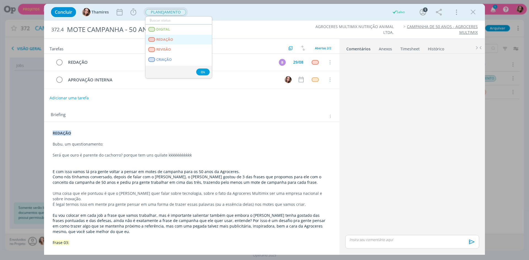
click at [166, 41] on span "REDAÇÃO" at bounding box center [164, 39] width 17 height 4
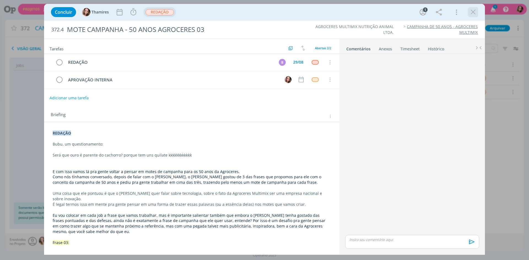
click at [471, 16] on icon "dialog" at bounding box center [473, 12] width 8 height 8
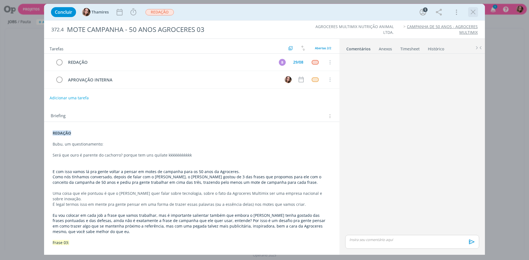
click at [473, 13] on icon "dialog" at bounding box center [473, 12] width 8 height 8
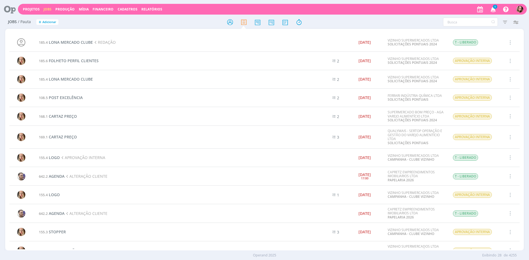
click at [35, 6] on div "Projetos Jobs Produção Mídia Financeiro Cadastros Relatórios 1 Notificações Cen…" at bounding box center [272, 9] width 508 height 11
click at [35, 10] on link "Projetos" at bounding box center [31, 9] width 17 height 5
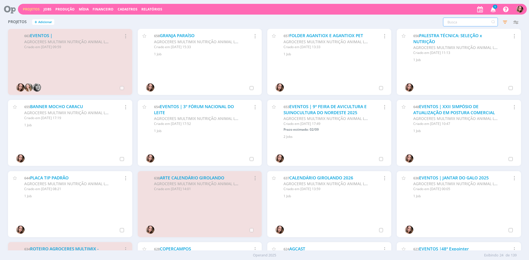
click at [472, 18] on input "text" at bounding box center [470, 22] width 55 height 9
type input "50 anos"
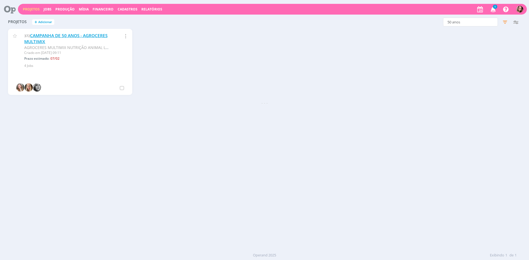
click at [62, 33] on link "CAMPANHA DE 50 ANOS - AGROCERES MULTIMIX" at bounding box center [65, 39] width 83 height 12
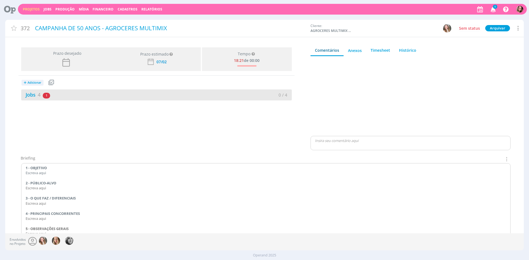
click at [75, 93] on div "Jobs 4 1 atrasado" at bounding box center [88, 94] width 135 height 7
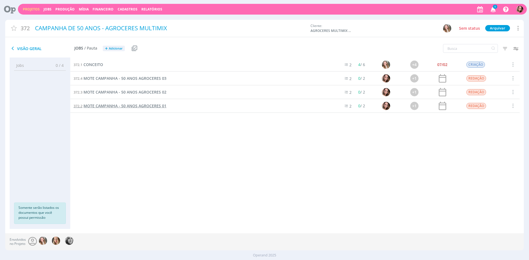
click at [122, 105] on span "MOTE CAMPANHA - 50 ANOS AGROCERES 01" at bounding box center [124, 105] width 83 height 5
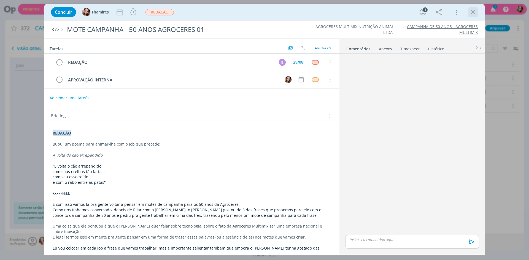
click at [472, 15] on icon "dialog" at bounding box center [473, 12] width 8 height 8
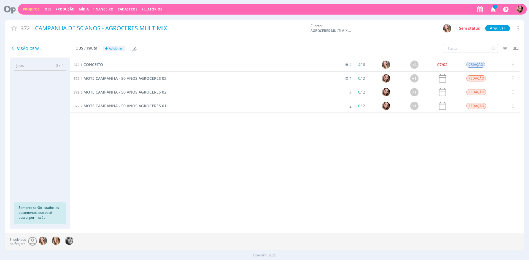
click at [131, 92] on span "MOTE CAMPANHA - 50 ANOS AGROCERES 02" at bounding box center [124, 91] width 83 height 5
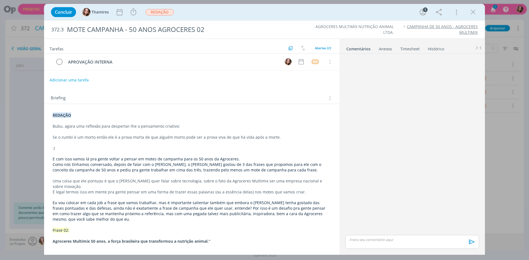
scroll to position [28, 0]
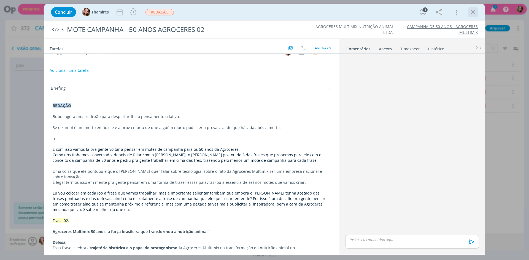
click at [471, 13] on icon "dialog" at bounding box center [473, 12] width 8 height 8
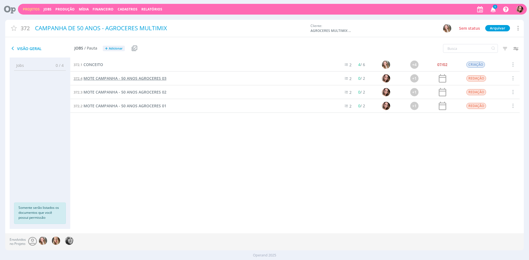
click at [141, 77] on span "MOTE CAMPANHA - 50 ANOS AGROCERES 03" at bounding box center [124, 78] width 83 height 5
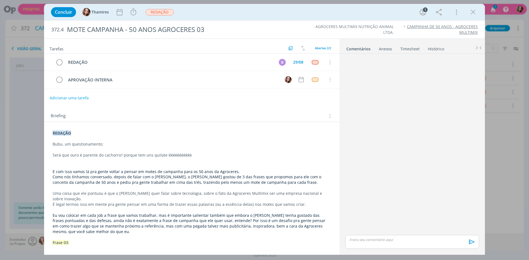
click at [474, 11] on icon "dialog" at bounding box center [473, 12] width 8 height 8
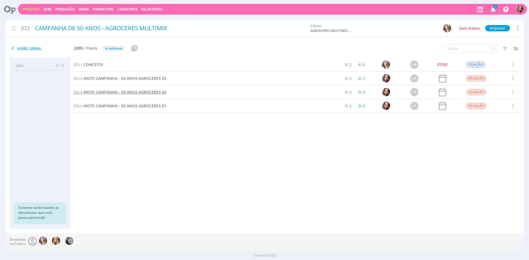
click at [107, 94] on span "MOTE CAMPANHA - 50 ANOS AGROCERES 02" at bounding box center [124, 91] width 83 height 5
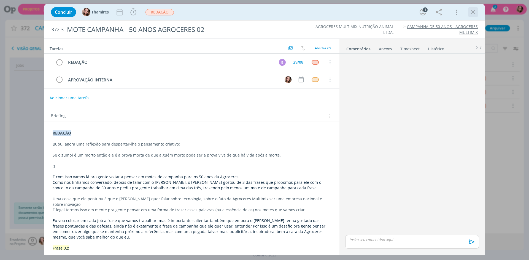
click at [472, 14] on icon "dialog" at bounding box center [473, 12] width 8 height 8
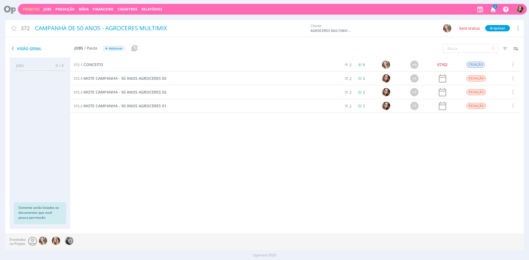
click at [492, 12] on icon "button" at bounding box center [493, 8] width 10 height 9
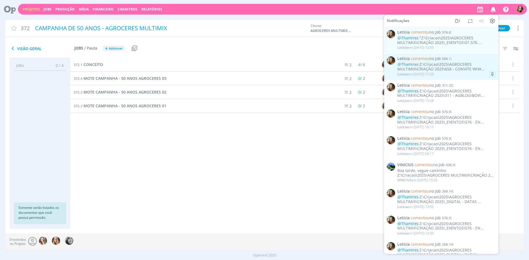
click at [463, 70] on div "@Thamires Z:\Criacao\2025\AGROCERES MULTIMIX\CRIAÇÃO 2025\656 - CONVITE WHA..." at bounding box center [446, 66] width 98 height 9
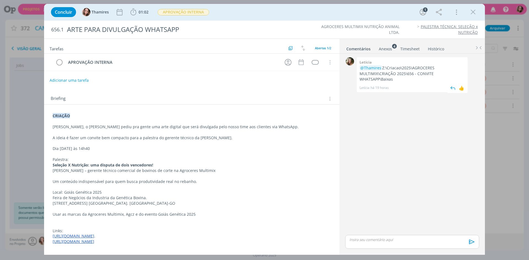
click at [384, 78] on p "@Thamires Z:\Criacao\2025\AGROCERES MULTIMIX\CRIAÇÃO 2025\656 - CONVITE WHATSAP…" at bounding box center [411, 73] width 105 height 17
click at [385, 66] on p "@Thamires Z:\Criacao\2025\AGROCERES MULTIMIX\CRIAÇÃO 2025\656 - CONVITE WHATSAP…" at bounding box center [411, 73] width 105 height 17
drag, startPoint x: 382, startPoint y: 67, endPoint x: 391, endPoint y: 77, distance: 13.3
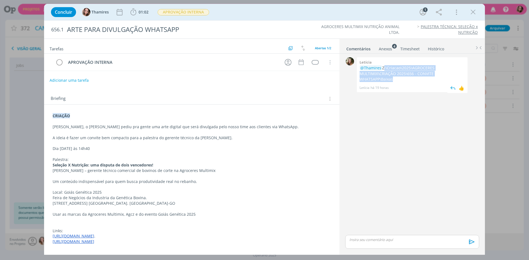
click at [391, 77] on p "@Thamires Z:\Criacao\2025\AGROCERES MULTIMIX\CRIAÇÃO 2025\656 - CONVITE WHATSAP…" at bounding box center [411, 73] width 105 height 17
drag, startPoint x: 394, startPoint y: 79, endPoint x: 383, endPoint y: 70, distance: 14.5
click at [383, 70] on p "@Thamires Z:\Criacao\2025\AGROCERES MULTIMIX\CRIAÇÃO 2025\656 - CONVITE WHATSAP…" at bounding box center [411, 73] width 105 height 17
copy p "Z:\Criacao\2025\AGROCERES MULTIMIX\CRIAÇÃO 2025\656 - CONVITE WHATSAPP\Baixas"
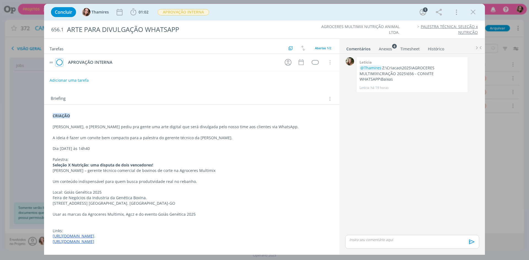
click at [59, 65] on icon "dialog" at bounding box center [59, 62] width 8 height 8
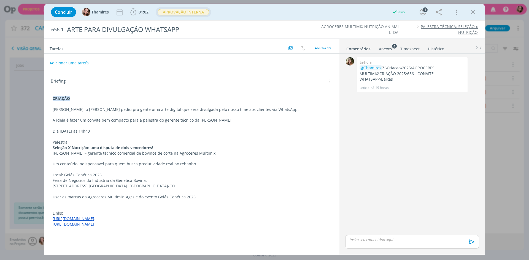
click at [204, 12] on span "APROVAÇÃO INTERNA" at bounding box center [182, 12] width 51 height 6
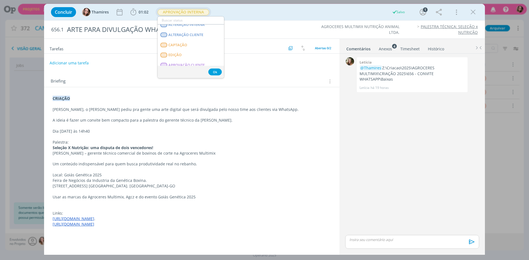
scroll to position [83, 0]
click at [177, 36] on span "APROVAÇÃO CLIENTE" at bounding box center [186, 38] width 36 height 4
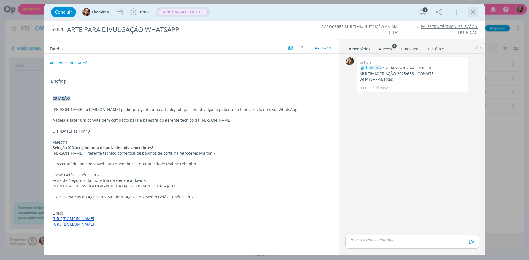
click at [468, 13] on div "dialog" at bounding box center [473, 12] width 10 height 10
click at [472, 15] on icon "dialog" at bounding box center [473, 12] width 8 height 8
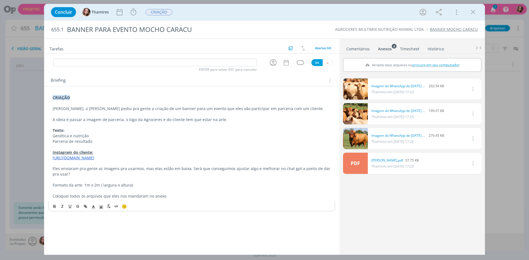
click at [471, 88] on icon "dialog" at bounding box center [472, 89] width 6 height 7
click at [464, 97] on link "Excluir" at bounding box center [456, 98] width 43 height 9
click at [474, 88] on button "Sim" at bounding box center [471, 89] width 11 height 6
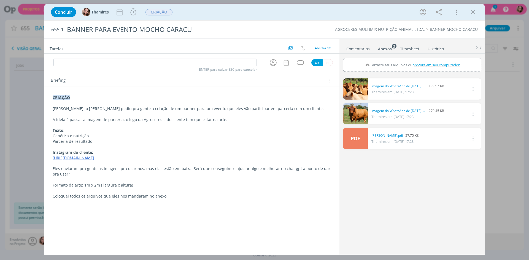
click at [473, 88] on icon "dialog" at bounding box center [472, 89] width 6 height 7
click at [469, 100] on link "Excluir" at bounding box center [456, 98] width 43 height 9
click at [471, 91] on button "Sim" at bounding box center [471, 89] width 11 height 6
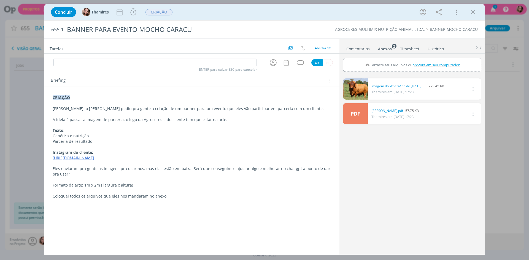
click at [474, 89] on icon "dialog" at bounding box center [472, 89] width 6 height 7
click at [469, 100] on link "Excluir" at bounding box center [456, 98] width 43 height 9
click at [473, 88] on button "Sim" at bounding box center [471, 89] width 11 height 6
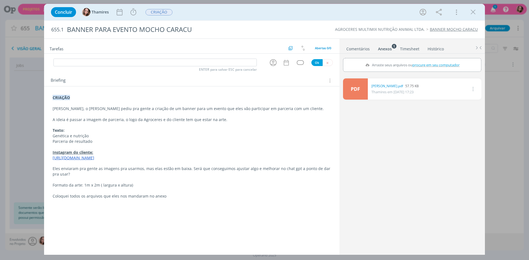
click at [78, 174] on p "Eles enviaram pra gente as imagens pra usarmos, mas elas estão em baixa. Será q…" at bounding box center [192, 171] width 278 height 11
click at [105, 170] on p "Eles enviaram pra gente as imagens pra usarmos, mas elas estão em baixa. Será q…" at bounding box center [191, 171] width 277 height 11
click at [148, 169] on p "Eles enviaram pra gente as imagens pra usarmos, mas elas estão em baixa. Será q…" at bounding box center [191, 171] width 277 height 11
click at [169, 170] on p "Eles enviaram pra gente as imagens pra usarmos, mas elas estão em baixa. Será q…" at bounding box center [191, 171] width 277 height 11
click at [160, 169] on p "Eles enviaram pra gente as imagens pra usarmos, mas elas estão em baixa. Será q…" at bounding box center [191, 171] width 277 height 11
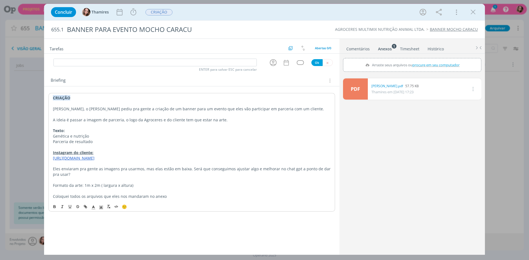
click at [109, 171] on p "Eles enviaram pra gente as imagens pra usarmos, mas elas estão em baixa. Será q…" at bounding box center [191, 171] width 277 height 11
click at [136, 170] on p "Eles enviaram pra gente as imagens pra usarmos, mas elas estão em baixa. Será q…" at bounding box center [191, 171] width 277 height 11
click at [122, 170] on p "Eles enviaram pra gente as imagens pra usarmos, mas elas estão em baixa. Será q…" at bounding box center [191, 171] width 277 height 11
click at [116, 169] on p "Eles enviaram pra gente as imagens pra usarmos, mas elas estão em baixa. Será q…" at bounding box center [191, 171] width 277 height 11
click at [117, 169] on p "Eles enviaram pra gente as imagens pra usarmos, mas elas estão em baixa. Será q…" at bounding box center [191, 171] width 277 height 11
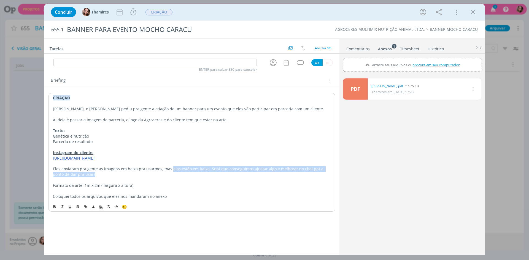
drag, startPoint x: 169, startPoint y: 169, endPoint x: 201, endPoint y: 174, distance: 32.3
click at [201, 174] on p "Eles enviaram pra gente as imagens em baixa pra usarmos, mas elas estão em baix…" at bounding box center [191, 171] width 277 height 11
click at [439, 65] on span "procure em seu computador" at bounding box center [435, 64] width 47 height 5
click at [439, 60] on input "Arraste seus arquivos ou procure em seu computador" at bounding box center [412, 59] width 138 height 2
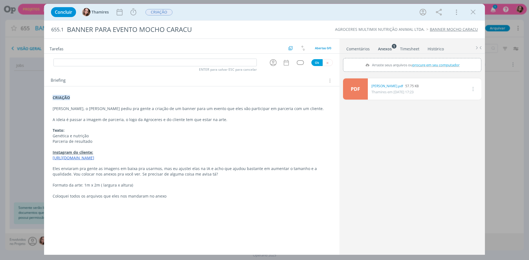
type input "C:\fakepath\Imagem do WhatsApp de 2025-08-21 à(s) 10.18.15_1f8a13e5.png"
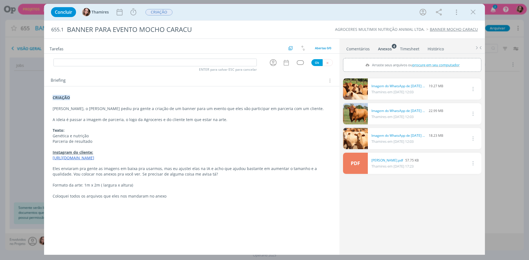
click at [89, 58] on div "dialog" at bounding box center [191, 56] width 295 height 4
click at [87, 61] on input "dialog" at bounding box center [154, 63] width 203 height 8
type input "c"
type input "CRIAÇÃO"
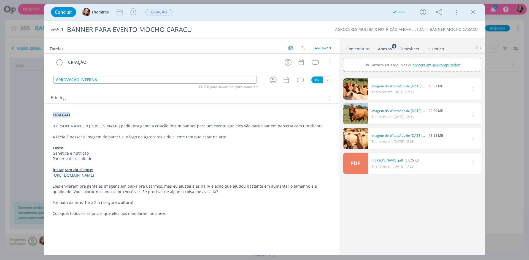
type input "APROVAÇÃO INTERNA"
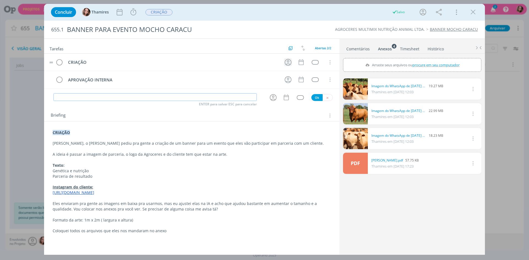
click at [288, 60] on icon "dialog" at bounding box center [288, 62] width 9 height 9
type input "LETI"
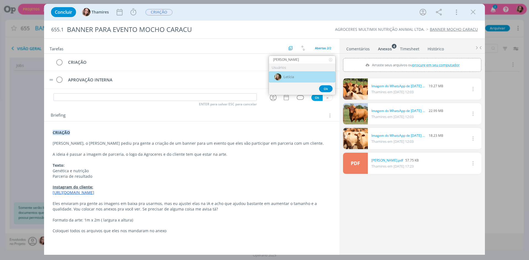
click at [306, 78] on div "Letícia" at bounding box center [302, 76] width 66 height 11
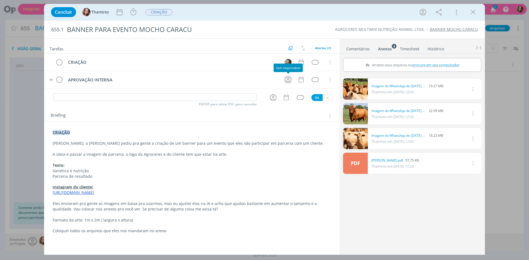
click at [287, 78] on icon "dialog" at bounding box center [287, 79] width 7 height 7
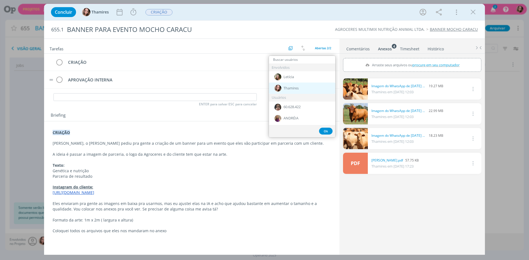
click at [290, 87] on span "Thamires" at bounding box center [290, 88] width 15 height 4
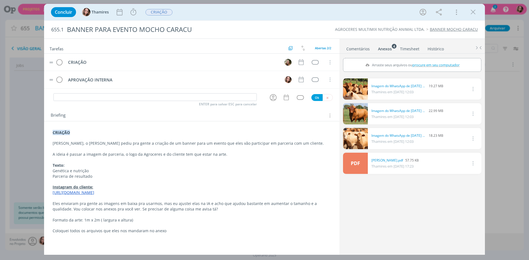
click at [303, 67] on tr "CRIAÇÃO Cancelar" at bounding box center [191, 62] width 295 height 17
click at [302, 64] on icon "dialog" at bounding box center [300, 62] width 7 height 7
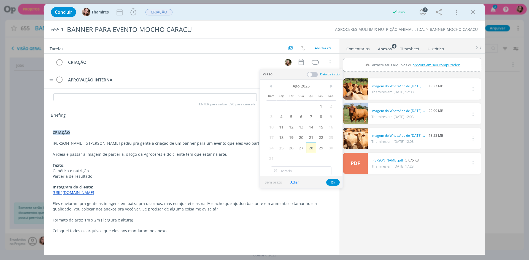
click at [314, 147] on span "28" at bounding box center [311, 148] width 10 height 10
click at [319, 151] on span "29" at bounding box center [321, 148] width 10 height 10
click at [336, 180] on button "Ok" at bounding box center [332, 182] width 13 height 7
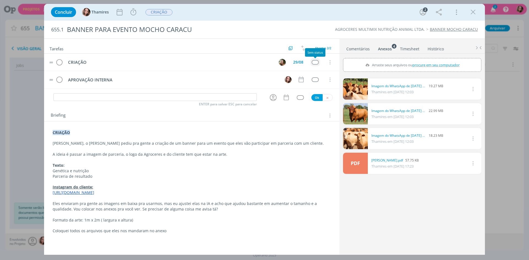
click at [312, 61] on div "dialog" at bounding box center [314, 62] width 7 height 5
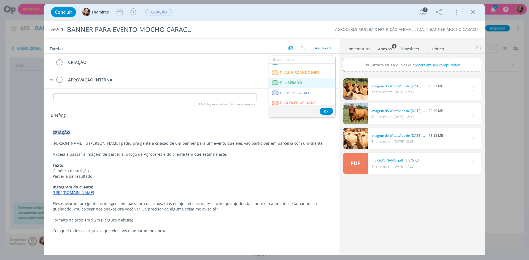
scroll to position [138, 0]
click at [288, 83] on span "T - LIBERADO" at bounding box center [290, 82] width 22 height 4
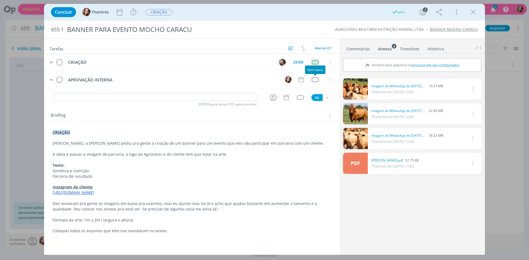
click at [316, 81] on div "dialog" at bounding box center [314, 79] width 7 height 5
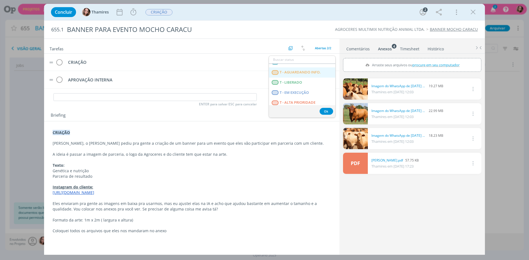
click at [317, 74] on span "T - AGUARDANDO INFO." at bounding box center [299, 72] width 41 height 4
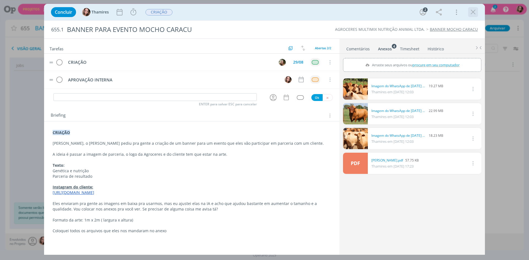
click at [475, 11] on icon "dialog" at bounding box center [473, 12] width 8 height 8
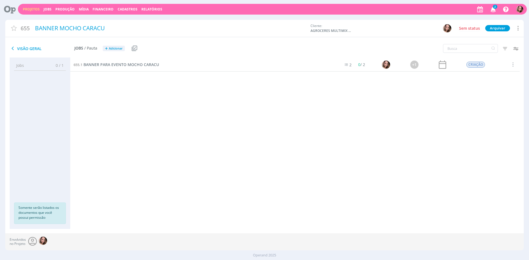
click at [31, 10] on link "Projetos" at bounding box center [31, 9] width 17 height 5
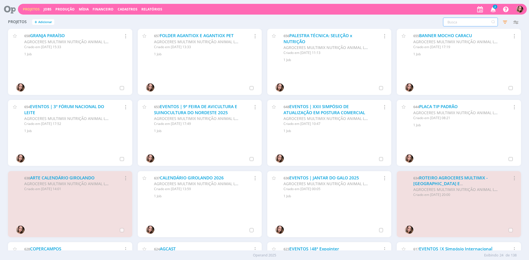
click at [455, 24] on input "text" at bounding box center [470, 22] width 55 height 9
type input "624"
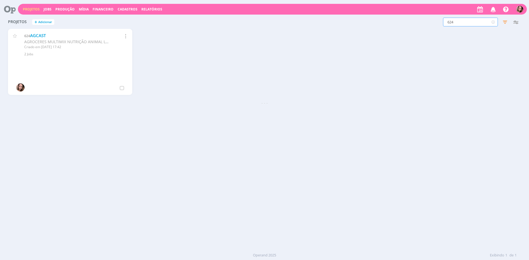
click at [494, 11] on icon "button" at bounding box center [493, 8] width 10 height 9
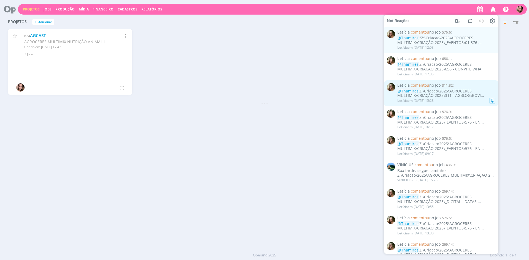
click at [454, 99] on div "Letícia em 27/08 às 15:28" at bounding box center [446, 101] width 98 height 6
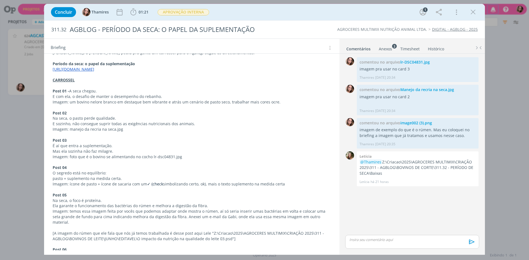
scroll to position [91, 0]
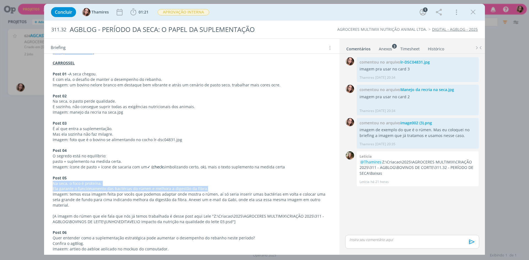
drag, startPoint x: 53, startPoint y: 184, endPoint x: 219, endPoint y: 189, distance: 166.0
click at [219, 189] on div "CRIAÇÃO Lele, o Alex pediu pra gente um carrossel para o Agblog. Segue os direc…" at bounding box center [191, 137] width 286 height 234
copy div "Na seca, o foco é proteína. Ela garante o funcionamento das bactérias do rúmen …"
